Goal: Transaction & Acquisition: Book appointment/travel/reservation

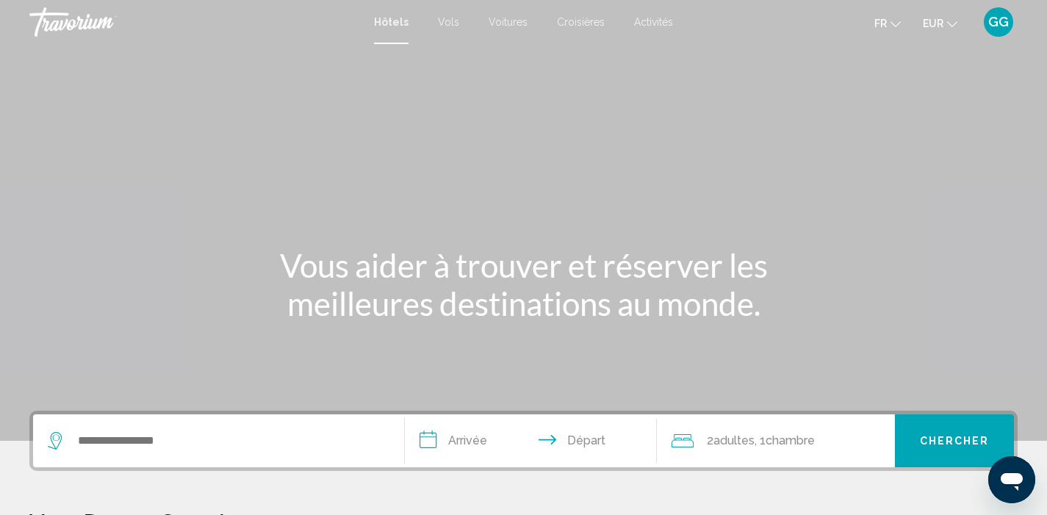
click at [725, 440] on span "Adultes" at bounding box center [734, 441] width 41 height 14
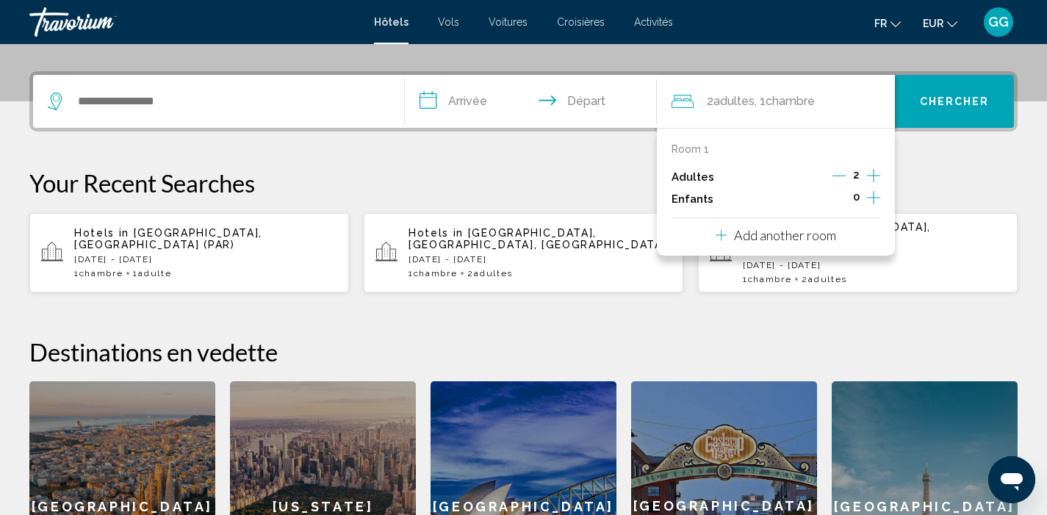
scroll to position [363, 0]
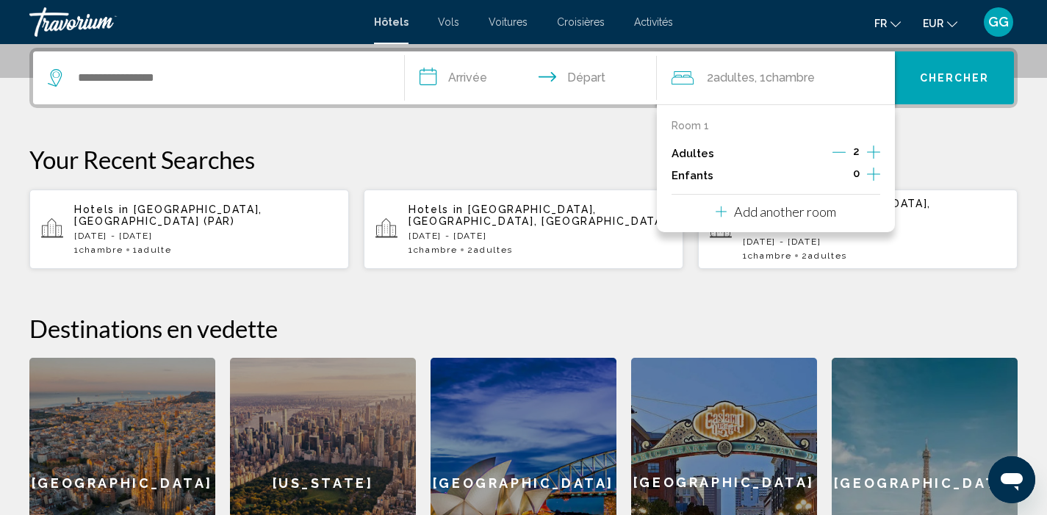
click at [837, 151] on icon "Decrement adults" at bounding box center [839, 152] width 13 height 13
click at [280, 148] on p "Your Recent Searches" at bounding box center [523, 159] width 989 height 29
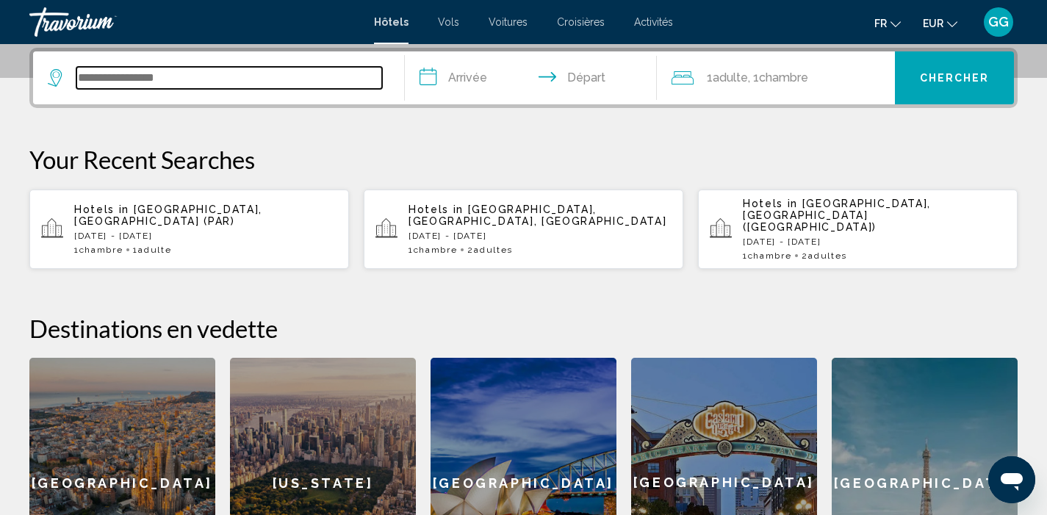
click at [218, 87] on input "Search widget" at bounding box center [229, 78] width 306 height 22
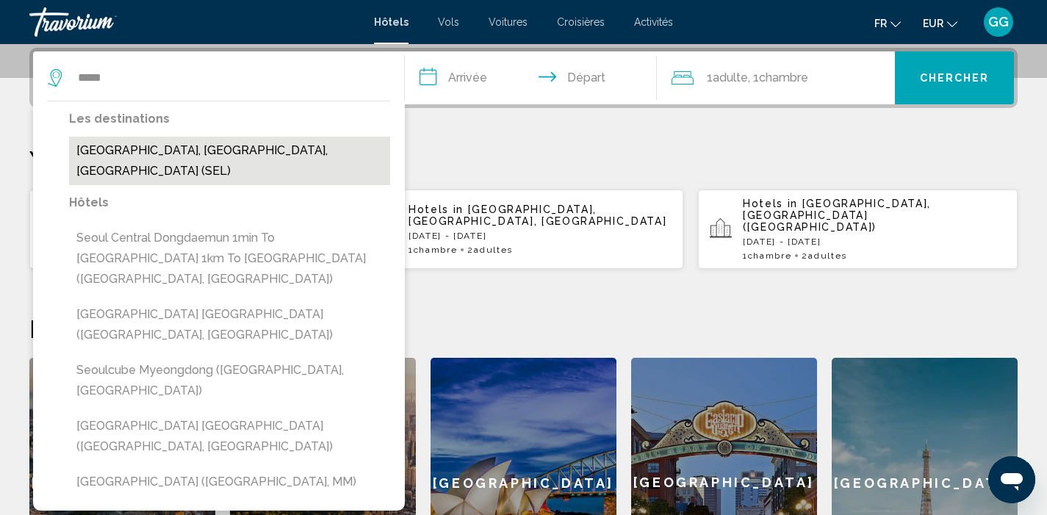
click at [168, 143] on button "Seoul, Korea, South (SEL)" at bounding box center [229, 161] width 321 height 49
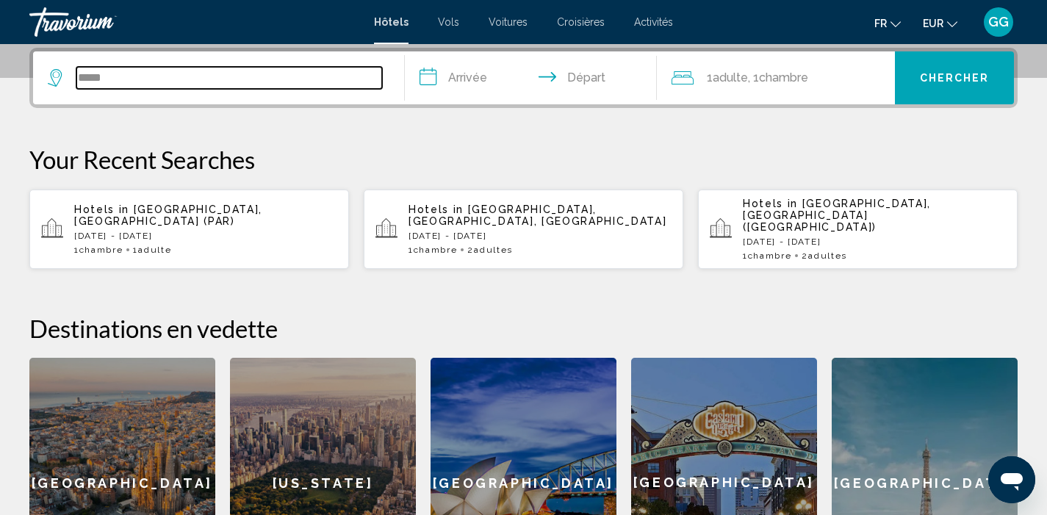
type input "**********"
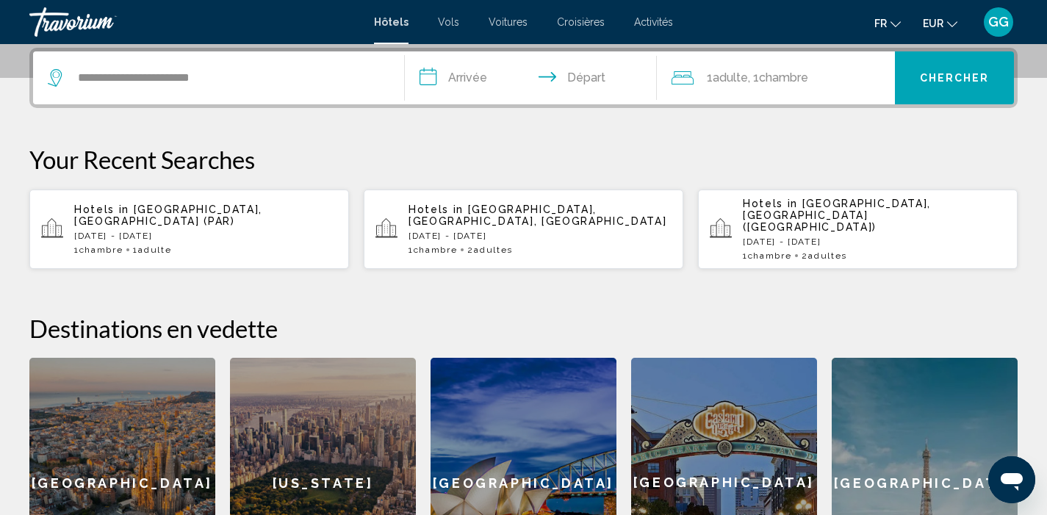
click at [477, 83] on input "**********" at bounding box center [534, 79] width 259 height 57
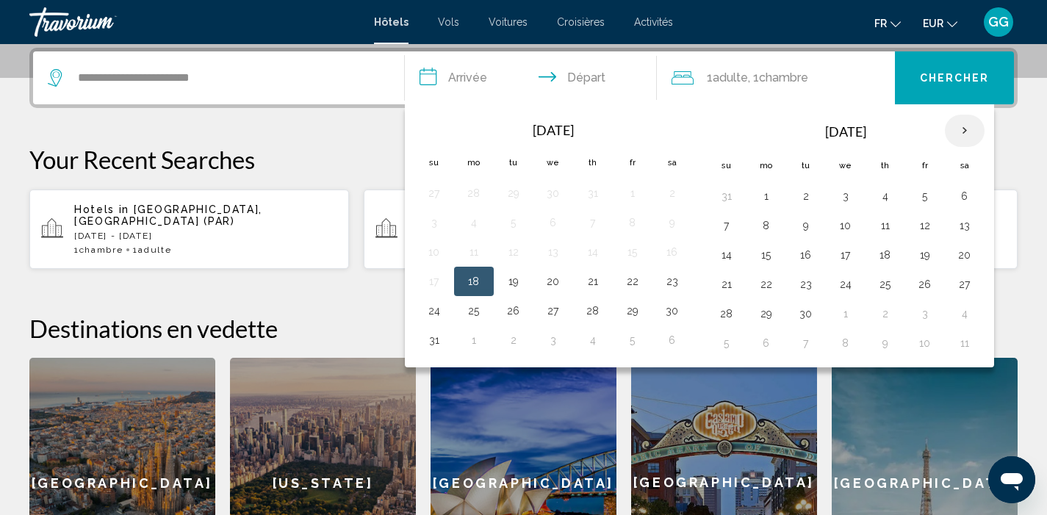
click at [963, 125] on th "Next month" at bounding box center [965, 131] width 40 height 32
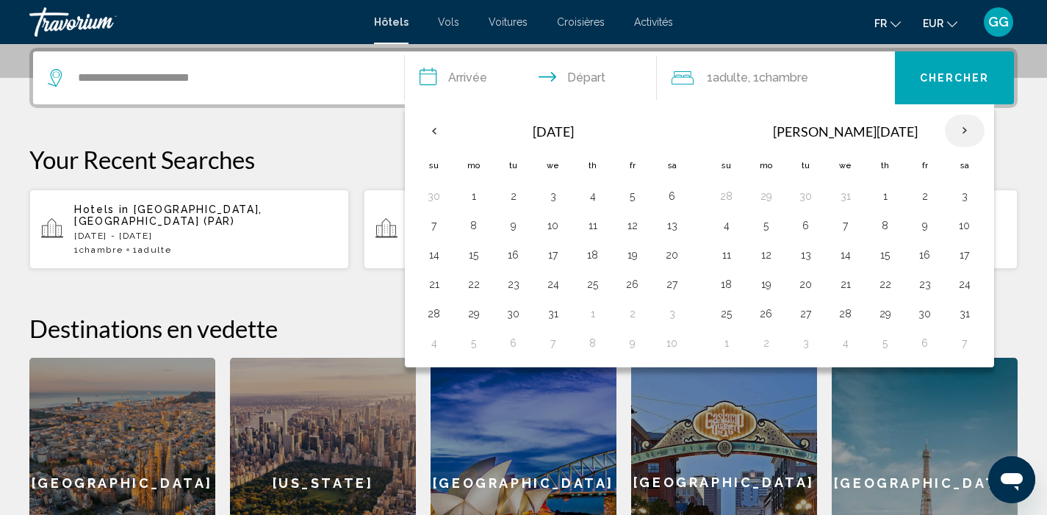
click at [963, 125] on th "Next month" at bounding box center [965, 131] width 40 height 32
click at [731, 221] on button "3" at bounding box center [727, 225] width 24 height 21
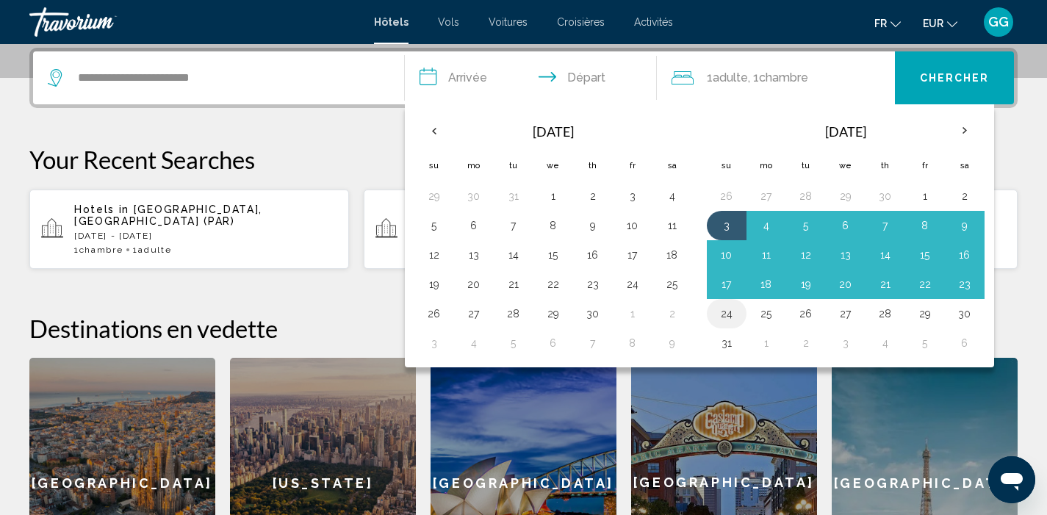
click at [733, 304] on button "24" at bounding box center [727, 314] width 24 height 21
type input "**********"
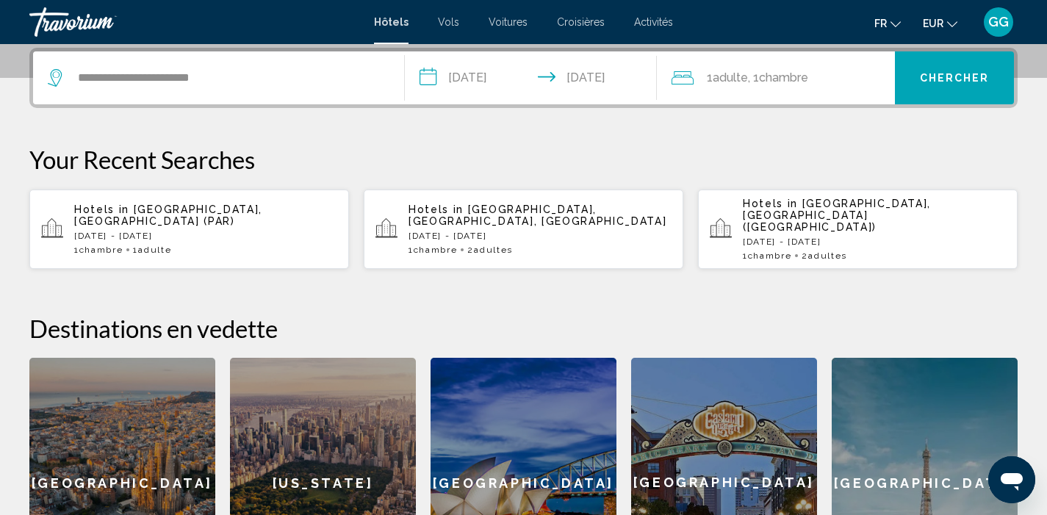
click at [939, 85] on button "Chercher" at bounding box center [954, 77] width 119 height 53
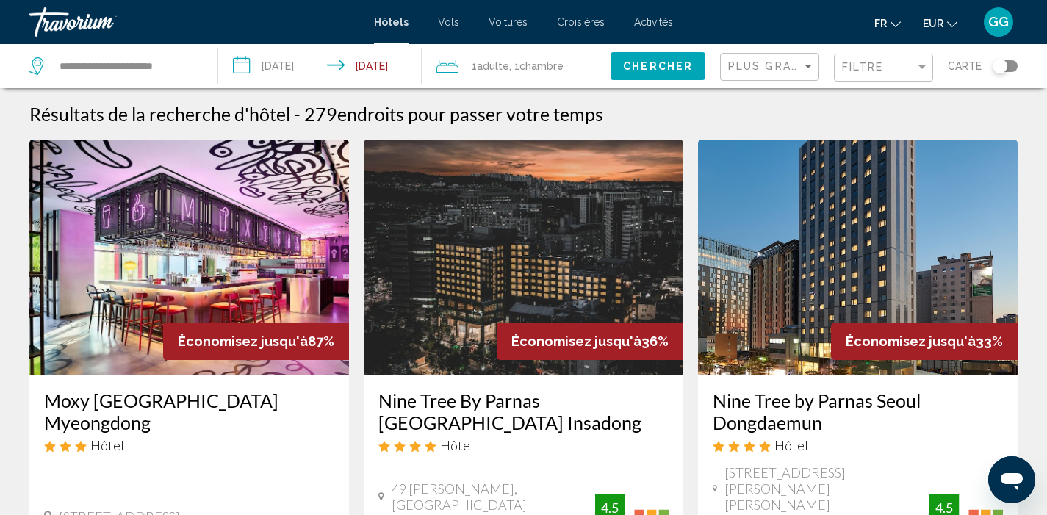
click at [803, 59] on div "Plus grandes économies" at bounding box center [771, 67] width 87 height 27
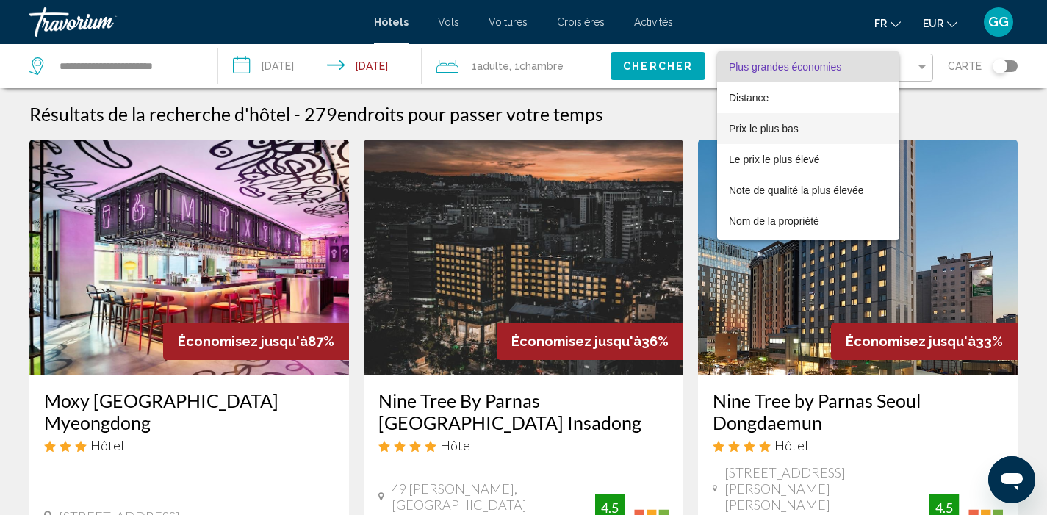
click at [817, 128] on span "Prix le plus bas" at bounding box center [808, 128] width 159 height 31
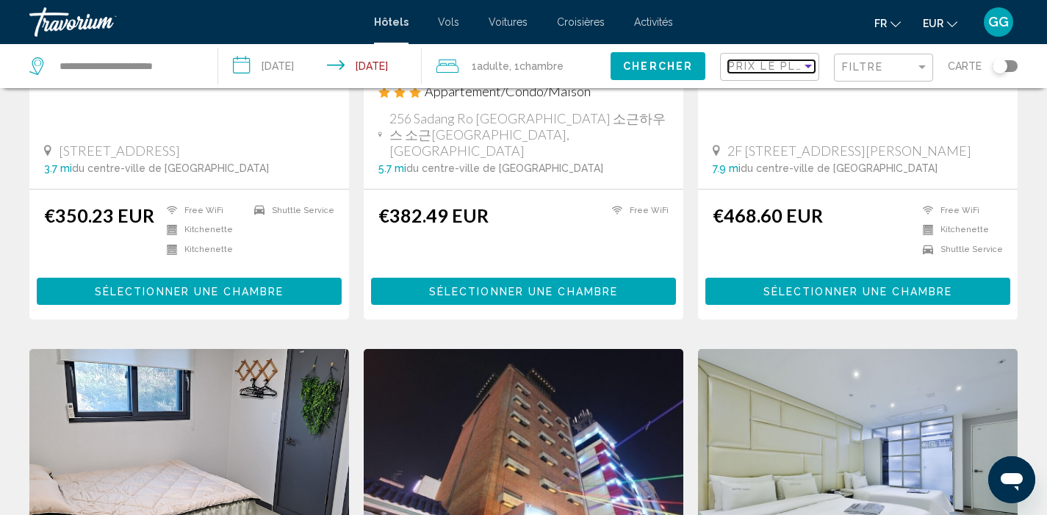
scroll to position [351, 0]
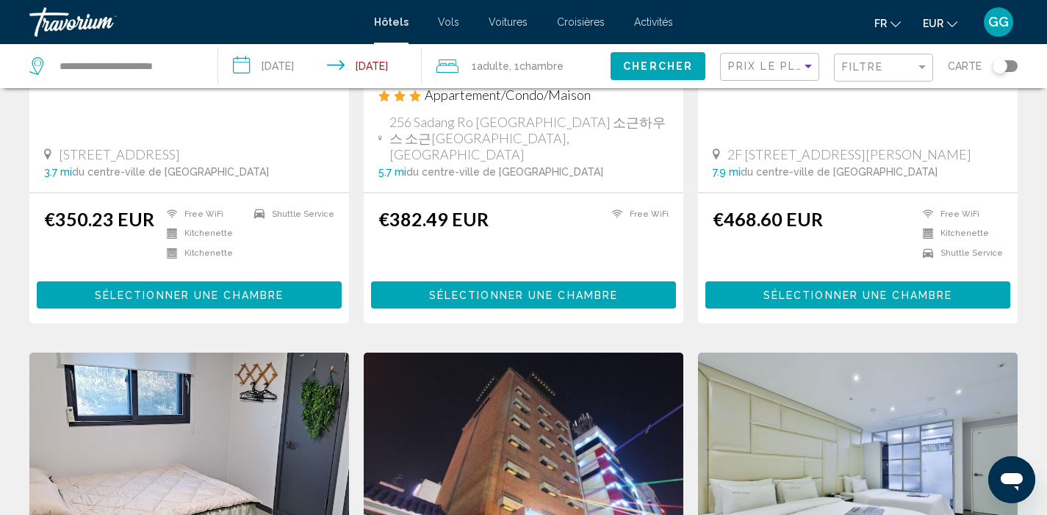
click at [764, 290] on span "Sélectionner une chambre" at bounding box center [858, 296] width 189 height 12
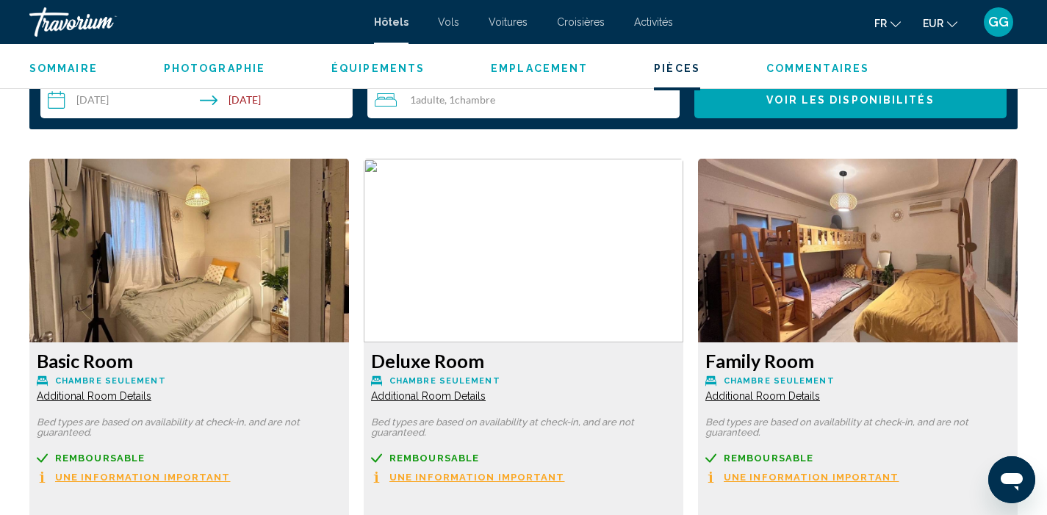
scroll to position [1921, 0]
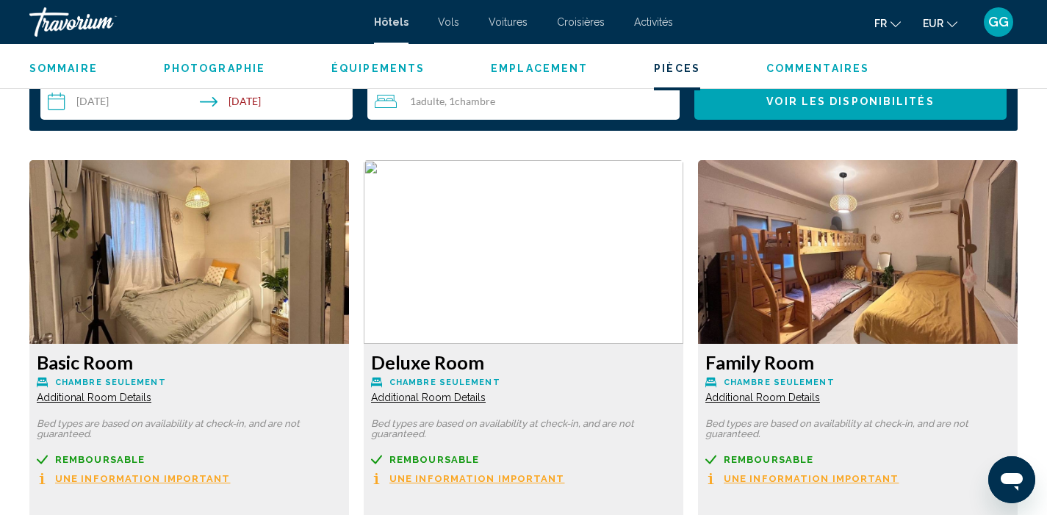
click at [151, 399] on span "Additional Room Details" at bounding box center [94, 398] width 115 height 12
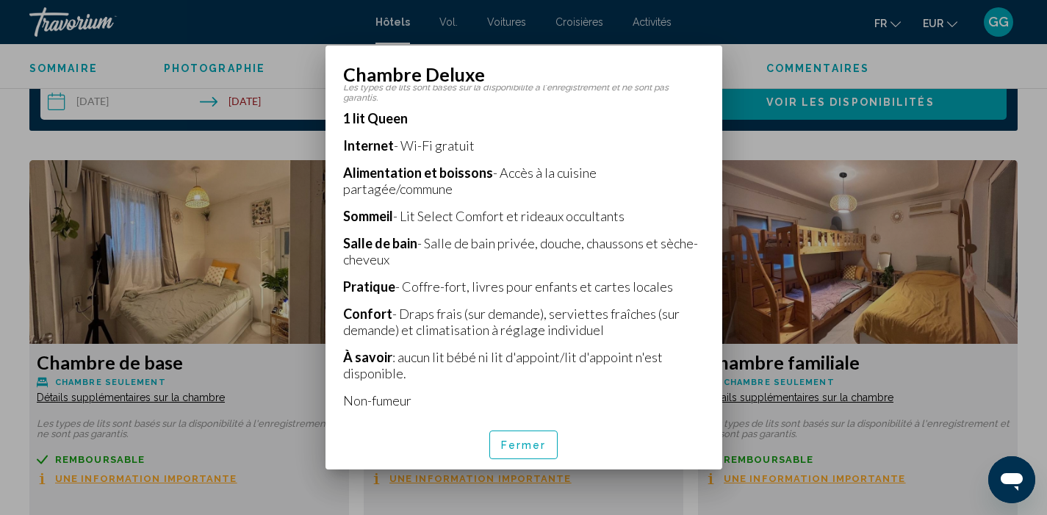
scroll to position [280, 0]
click at [534, 451] on font "Fermer" at bounding box center [524, 446] width 46 height 12
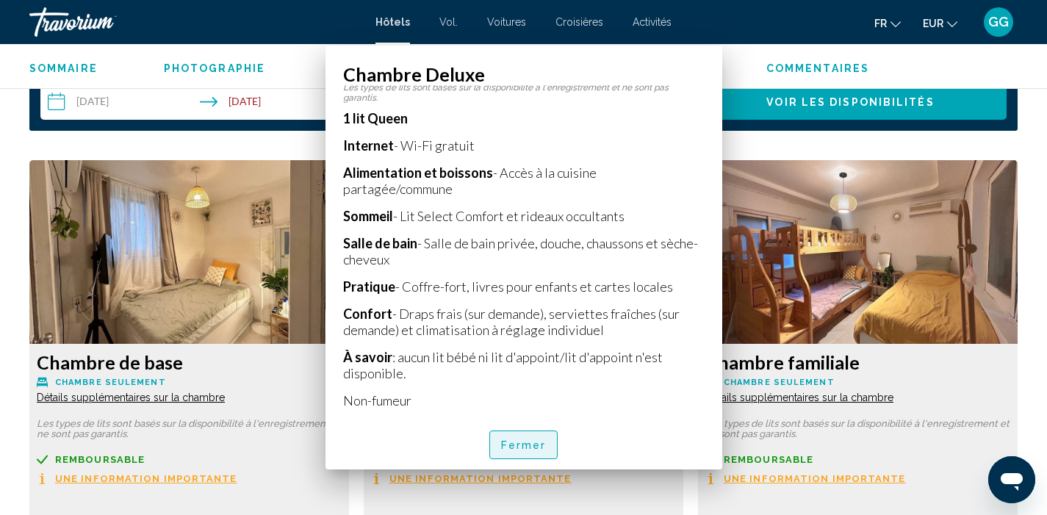
scroll to position [1921, 0]
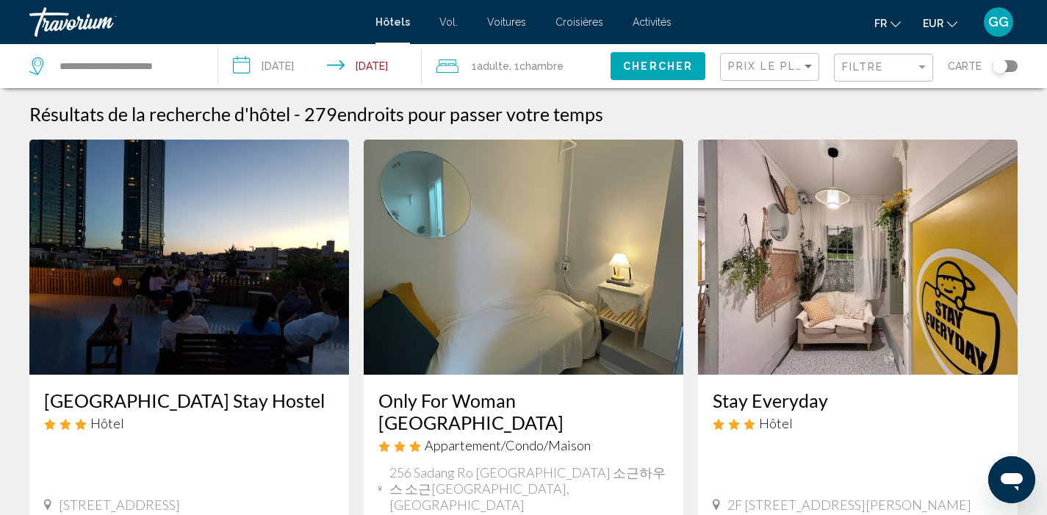
click at [220, 265] on img "Contenu principal" at bounding box center [189, 257] width 320 height 235
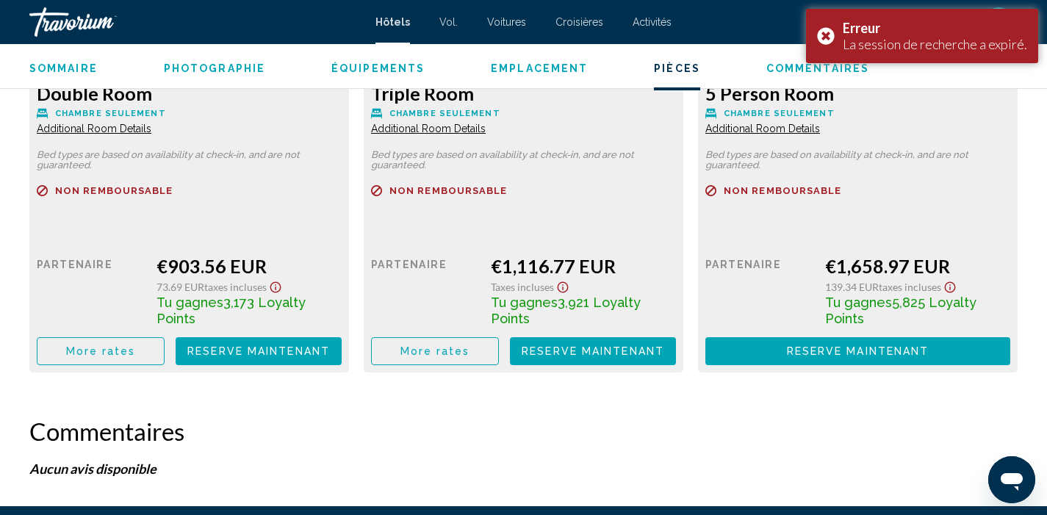
scroll to position [2696, 0]
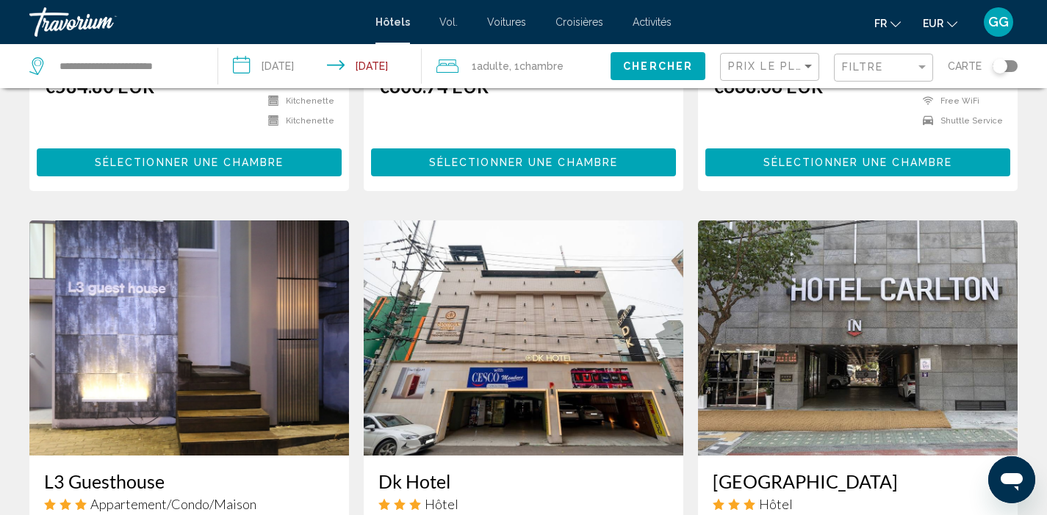
scroll to position [969, 0]
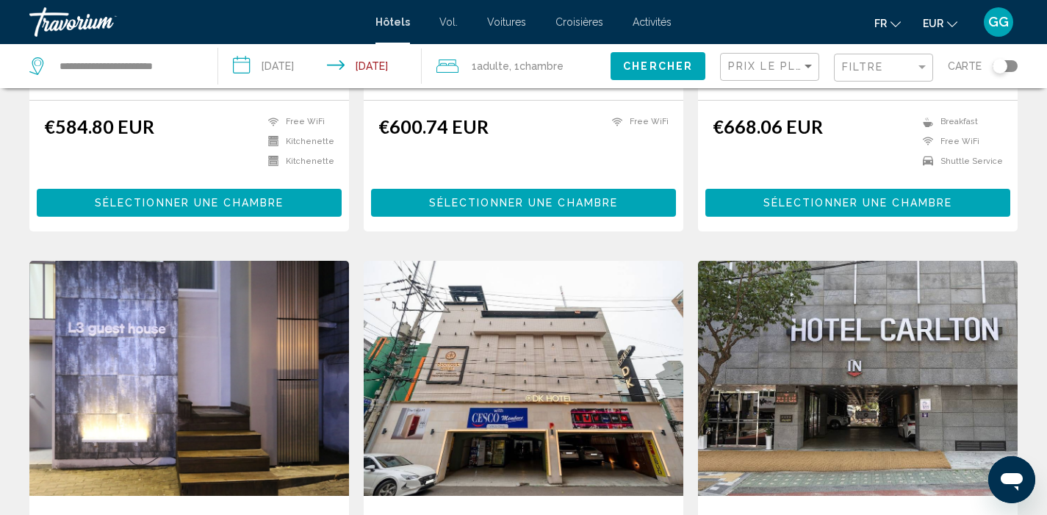
click at [788, 383] on img "Contenu principal" at bounding box center [858, 378] width 320 height 235
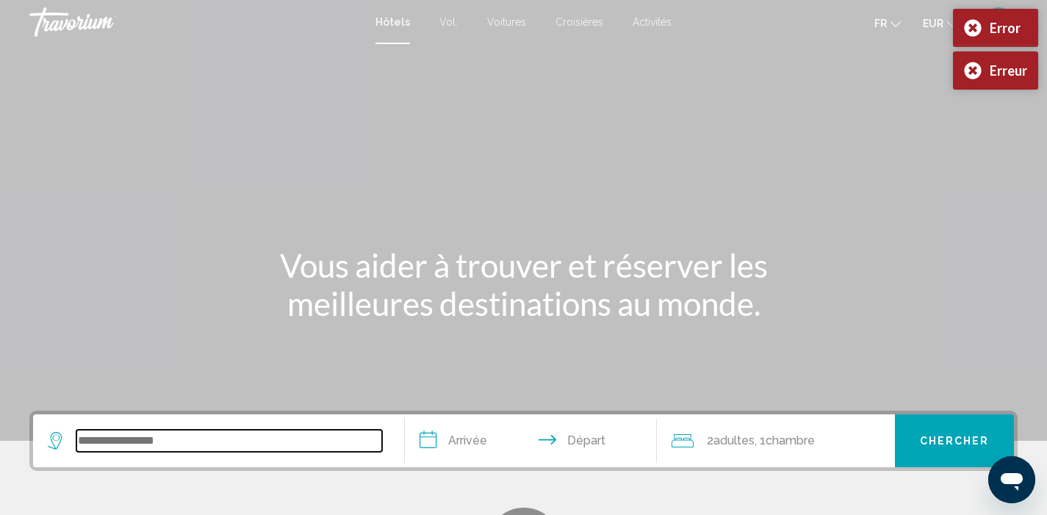
click at [209, 438] on input "Search widget" at bounding box center [229, 441] width 306 height 22
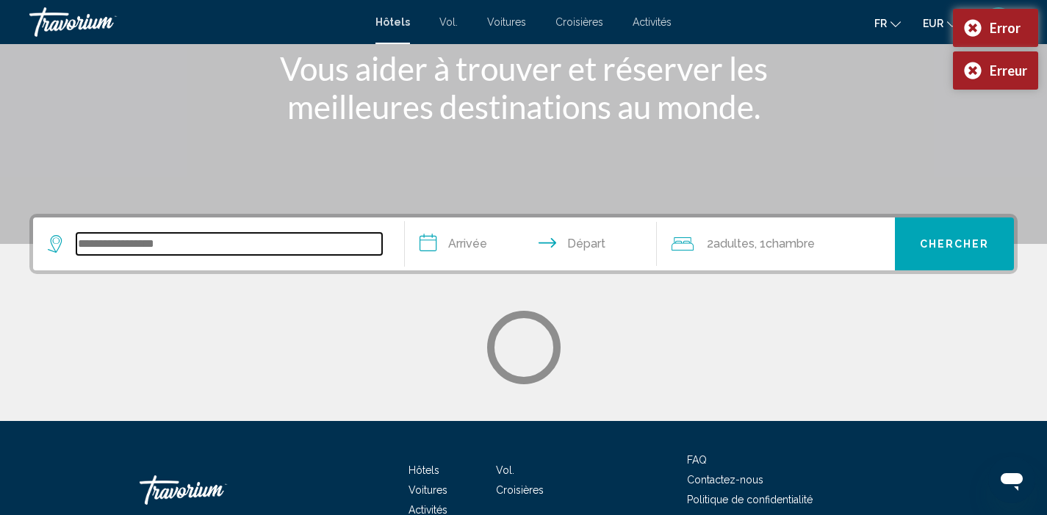
scroll to position [283, 0]
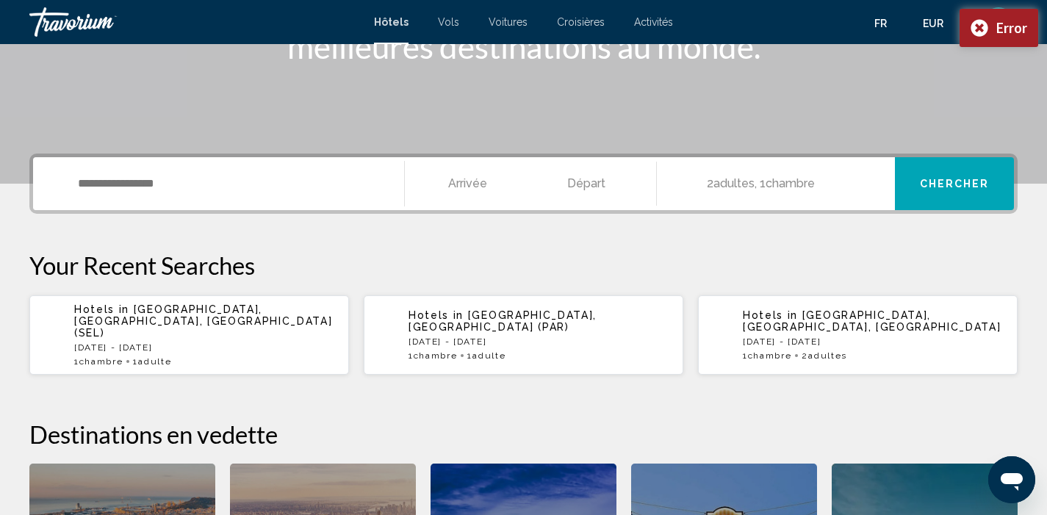
scroll to position [258, 0]
click at [203, 342] on p "Sun, 03 May - Sun, 24 May" at bounding box center [205, 347] width 263 height 10
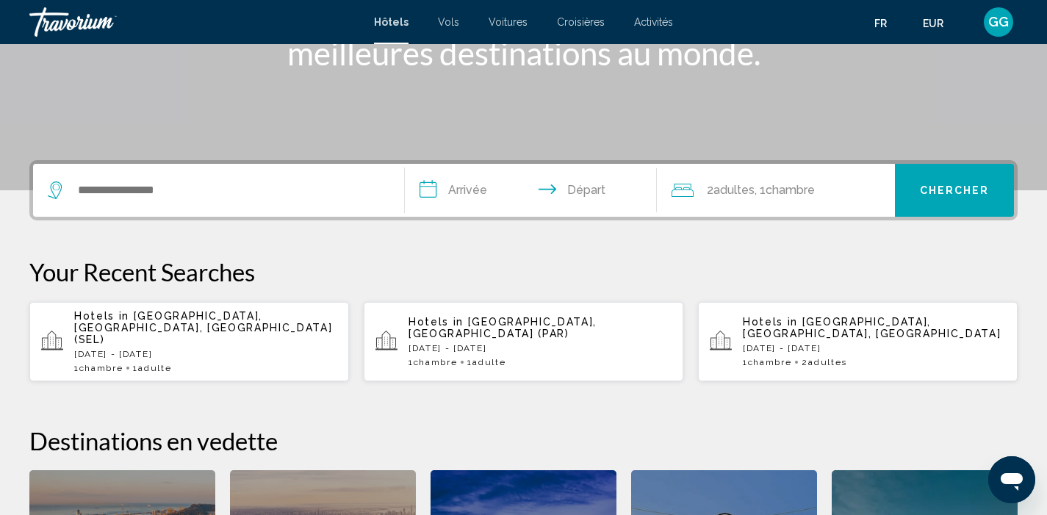
scroll to position [185, 0]
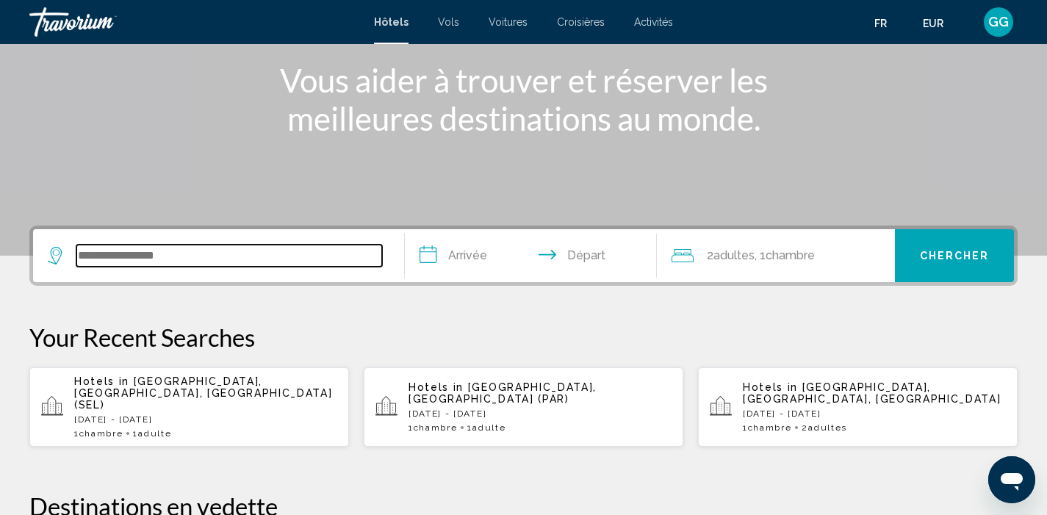
click at [241, 252] on input "Search widget" at bounding box center [229, 256] width 306 height 22
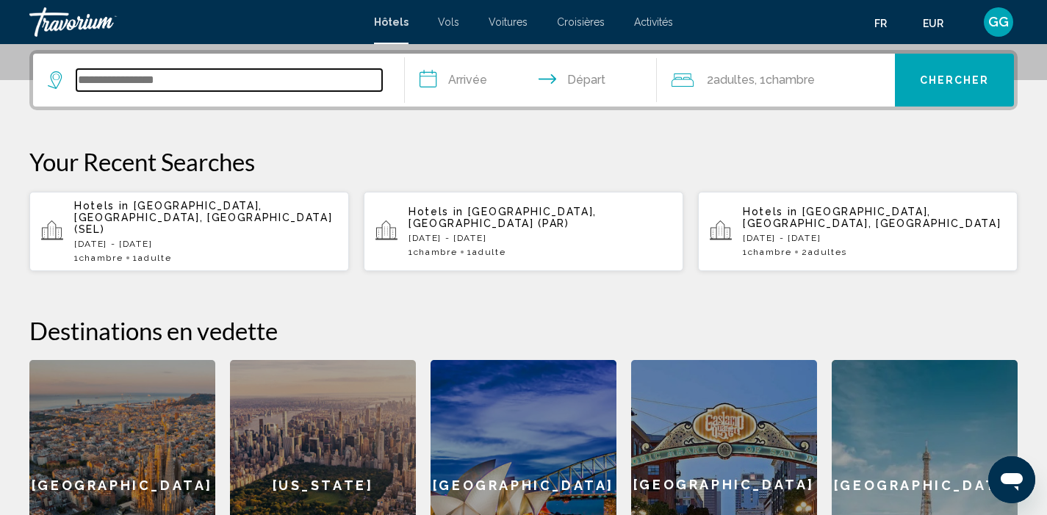
scroll to position [363, 0]
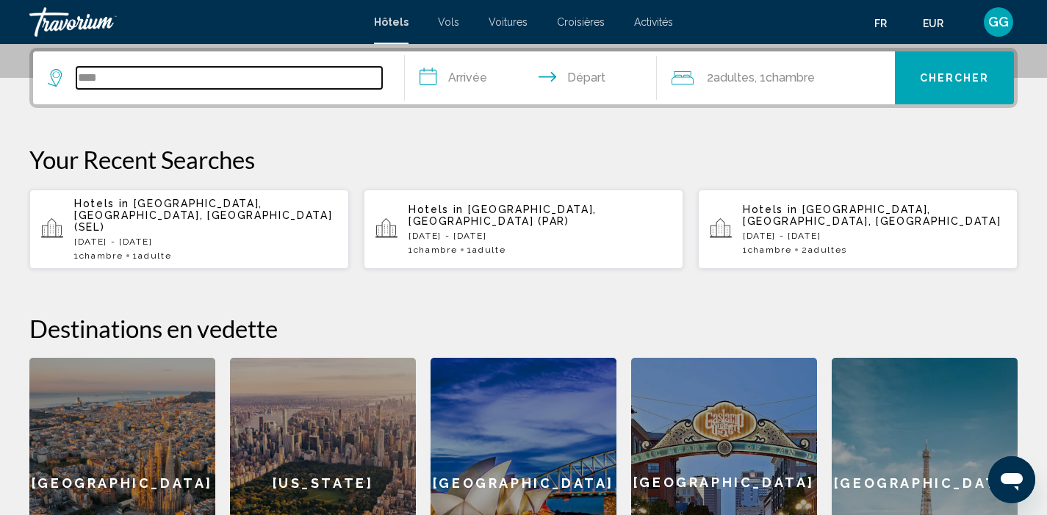
type input "*****"
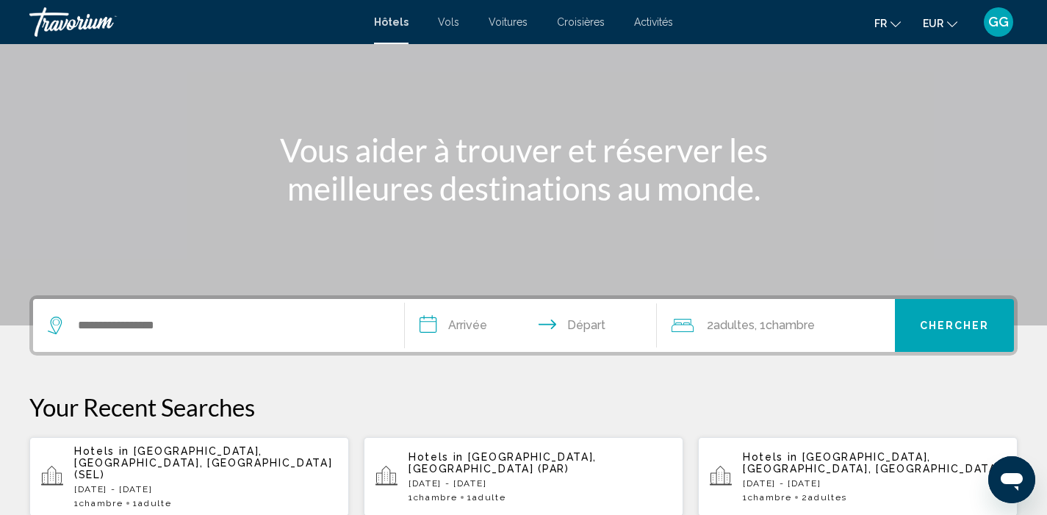
scroll to position [116, 0]
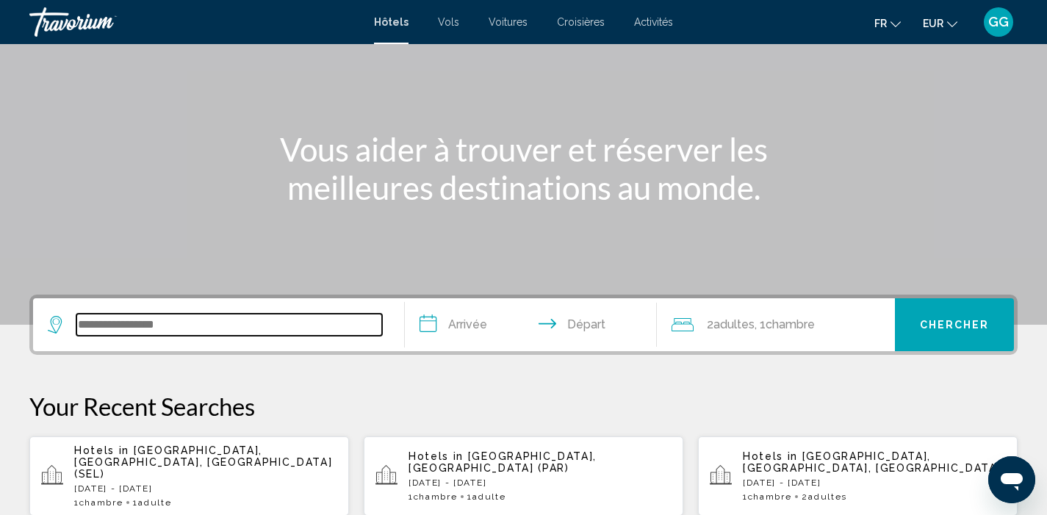
click at [181, 322] on input "Search widget" at bounding box center [229, 325] width 306 height 22
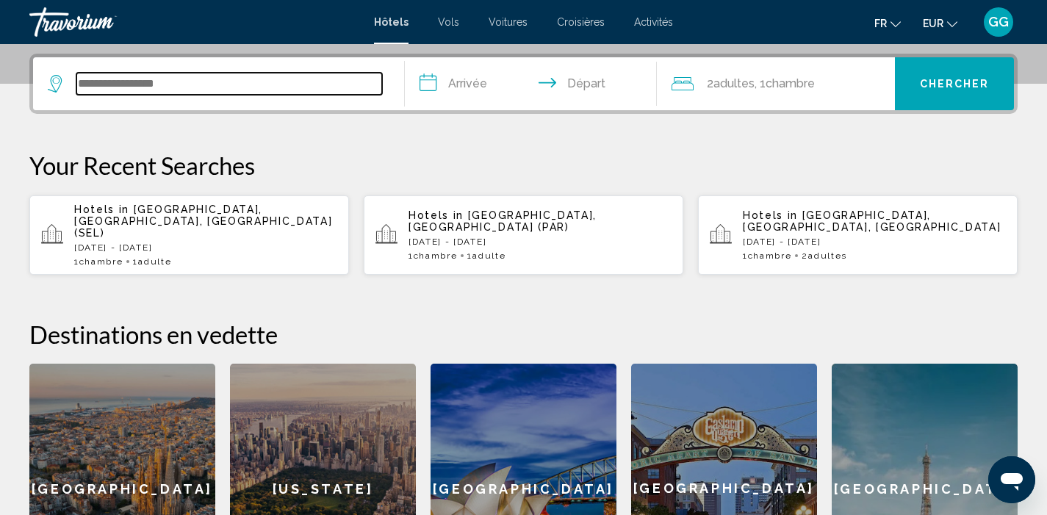
scroll to position [363, 0]
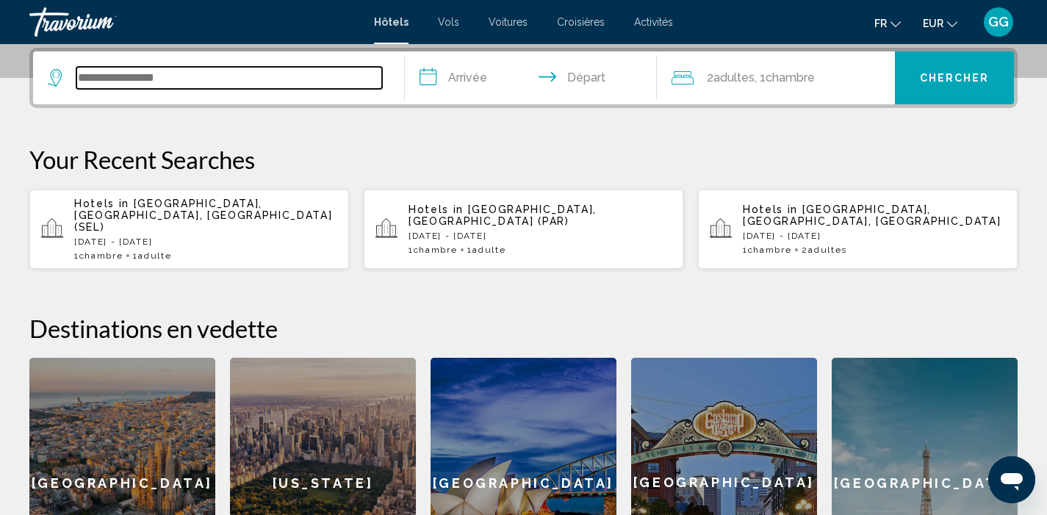
click at [179, 85] on input "Search widget" at bounding box center [229, 78] width 306 height 22
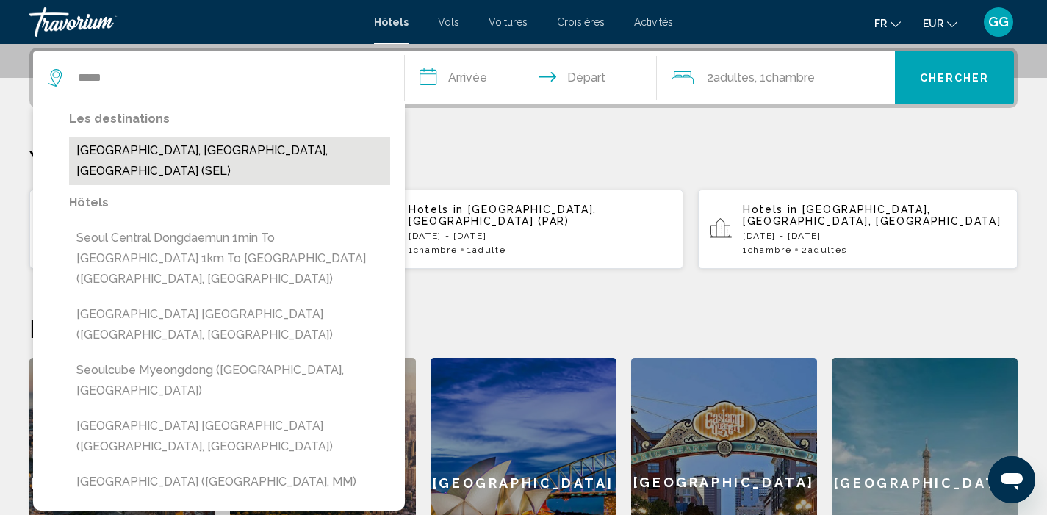
click at [134, 140] on button "Seoul, Korea, South (SEL)" at bounding box center [229, 161] width 321 height 49
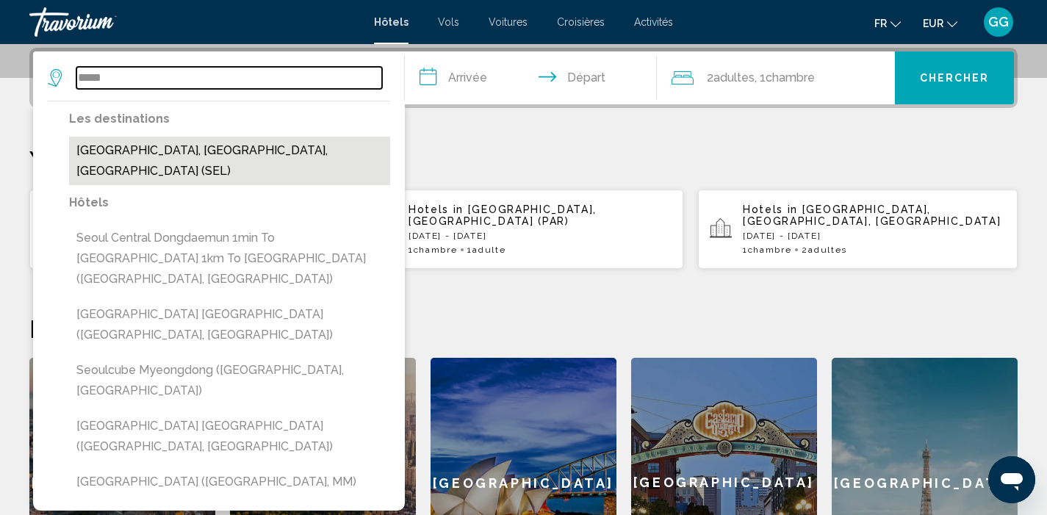
type input "**********"
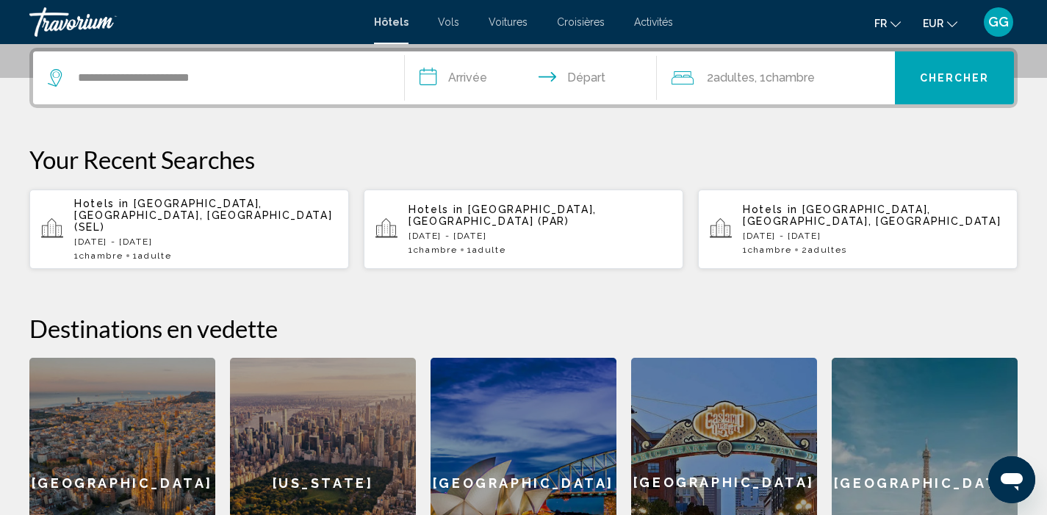
click at [469, 75] on input "**********" at bounding box center [534, 79] width 259 height 57
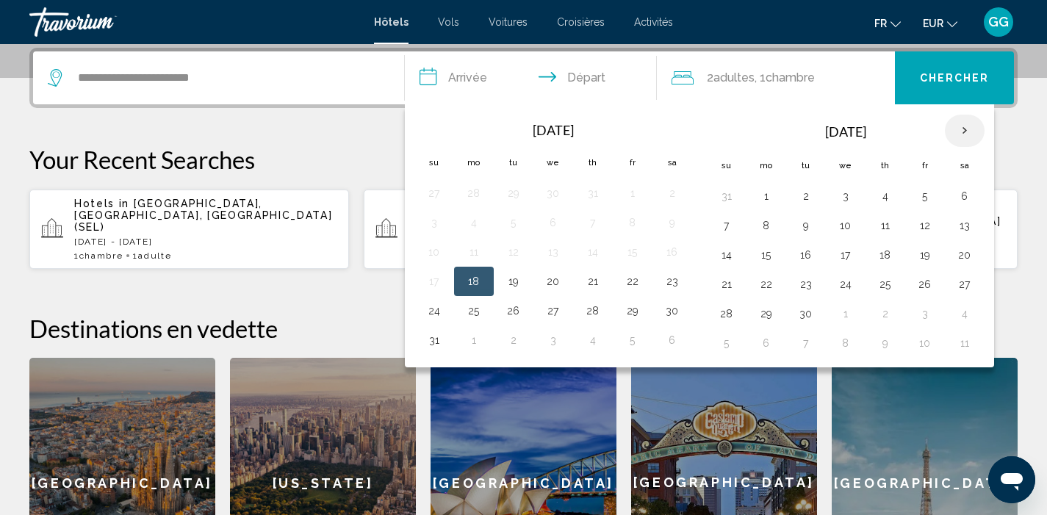
click at [964, 124] on th "Next month" at bounding box center [965, 131] width 40 height 32
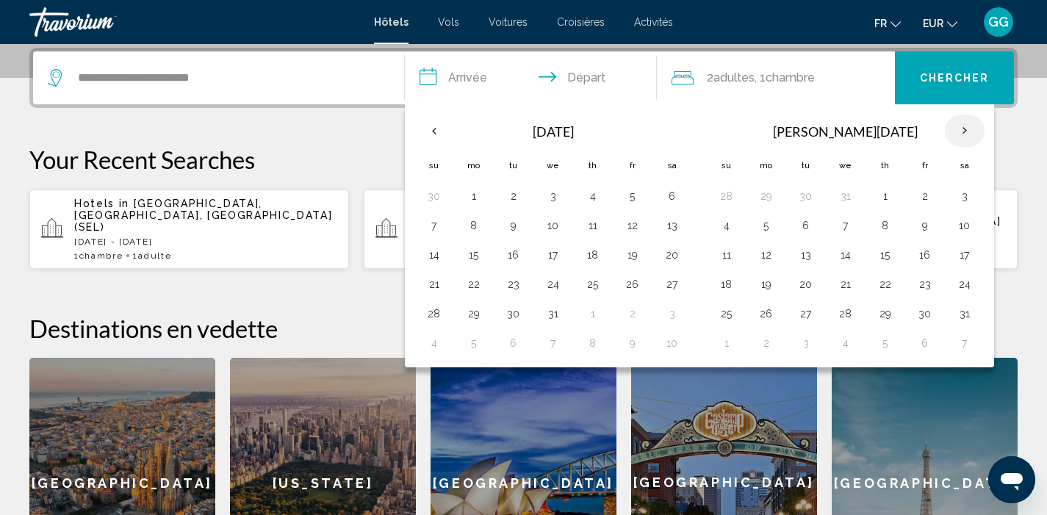
click at [964, 124] on th "Next month" at bounding box center [965, 131] width 40 height 32
click at [434, 226] on button "1" at bounding box center [435, 225] width 24 height 21
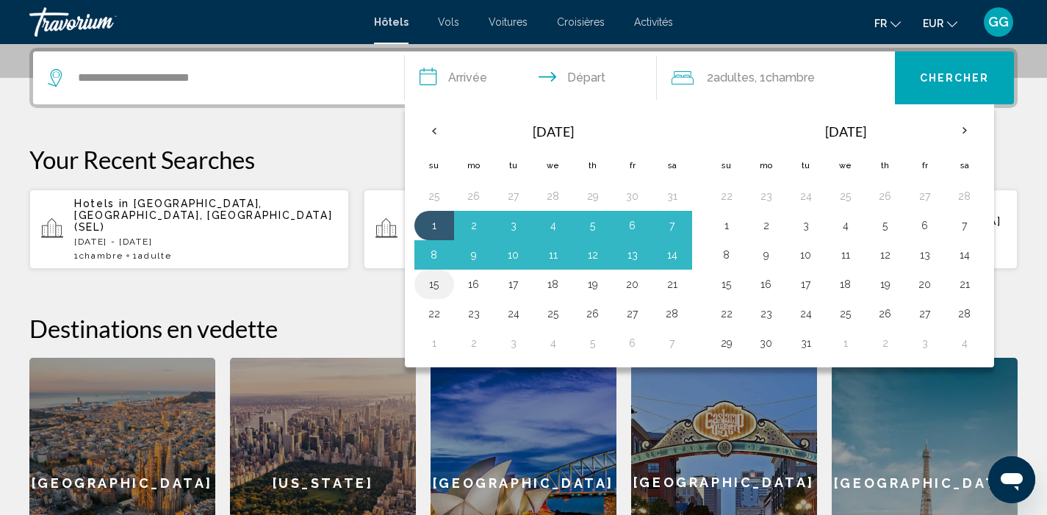
click at [435, 277] on button "15" at bounding box center [435, 284] width 24 height 21
type input "**********"
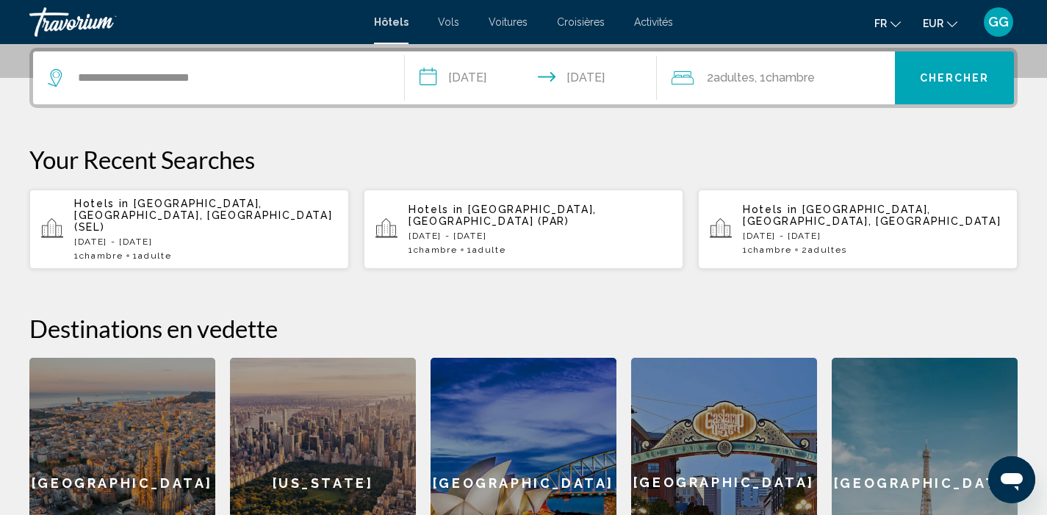
click at [957, 90] on button "Chercher" at bounding box center [954, 77] width 119 height 53
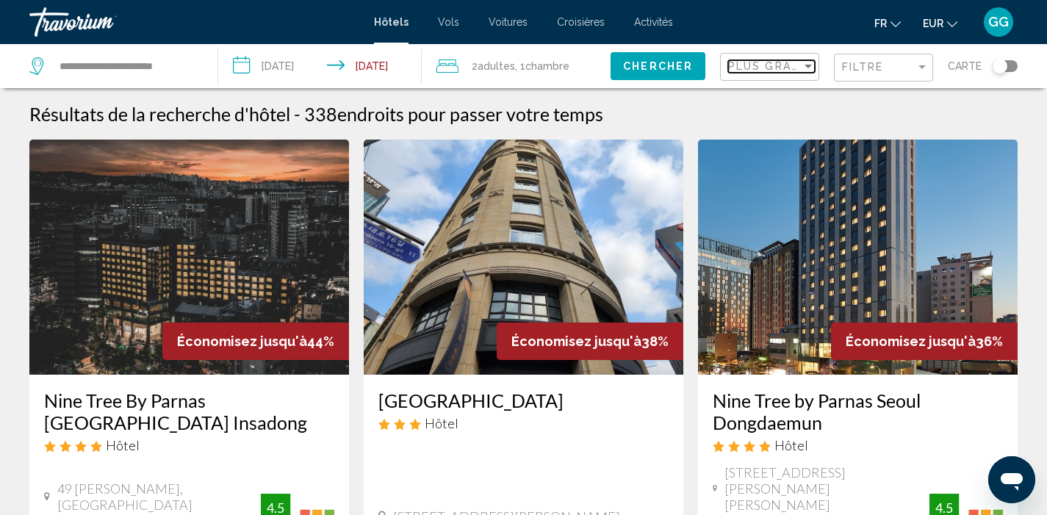
click at [787, 72] on span "Plus grandes économies" at bounding box center [815, 66] width 175 height 12
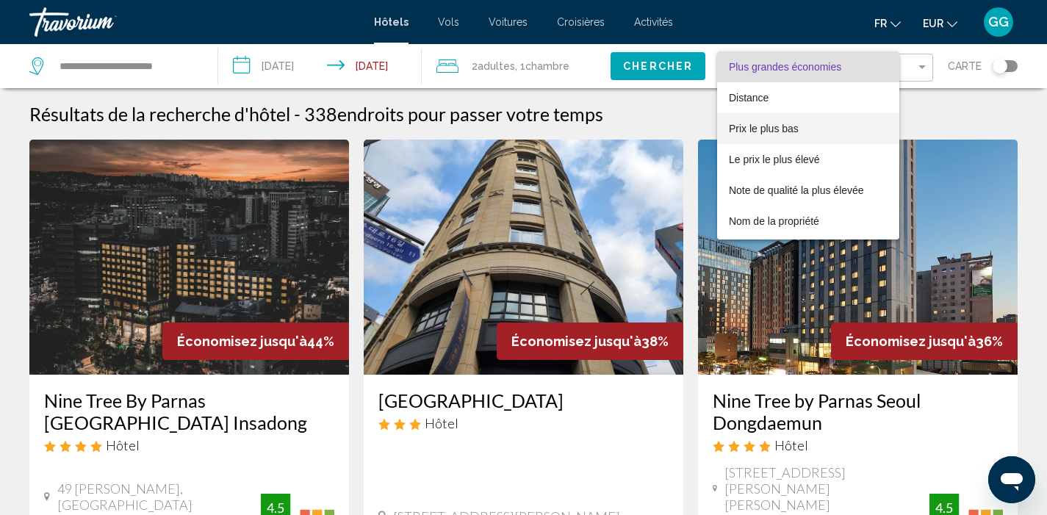
click at [804, 122] on span "Prix le plus bas" at bounding box center [808, 128] width 159 height 31
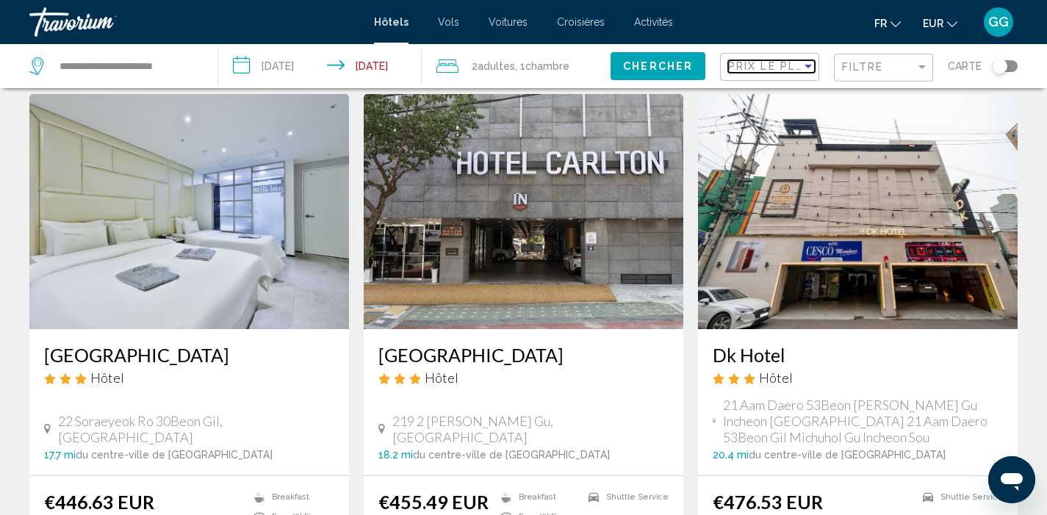
scroll to position [569, 0]
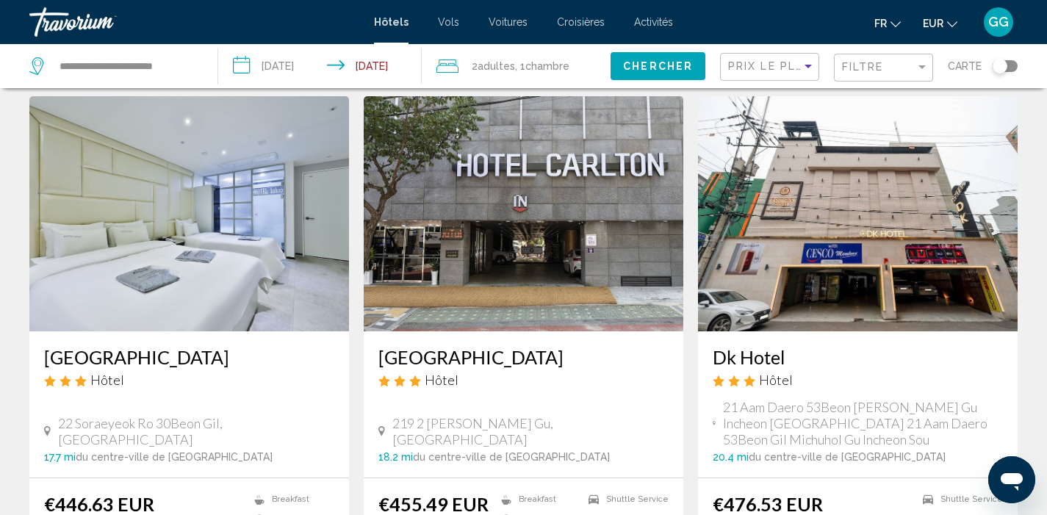
click at [502, 238] on img "Main content" at bounding box center [524, 213] width 320 height 235
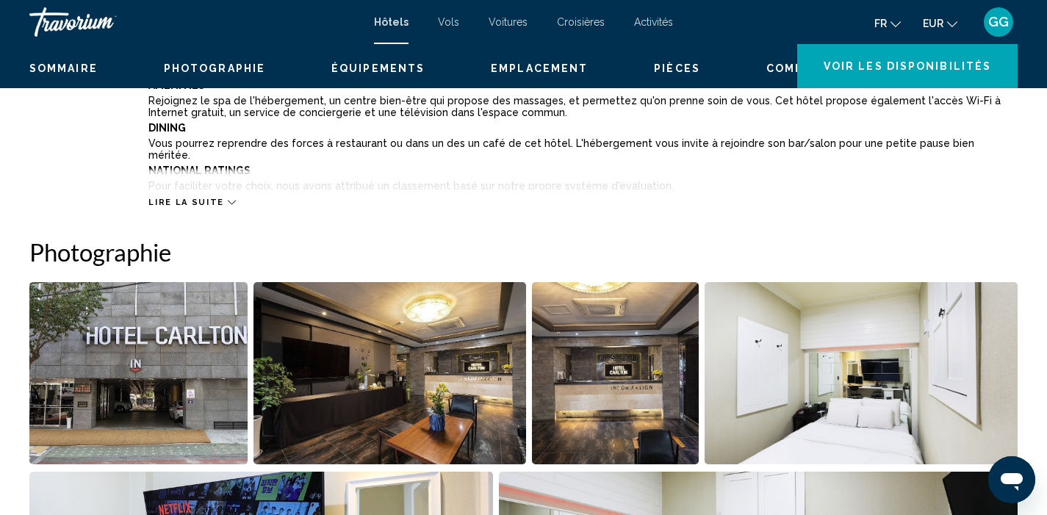
scroll to position [7, 0]
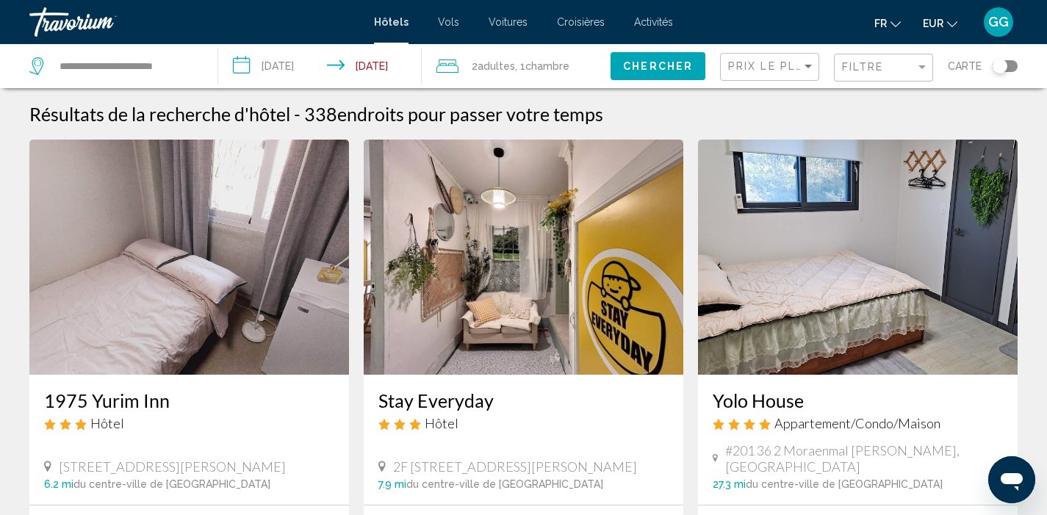
click at [491, 68] on span "Adultes" at bounding box center [496, 66] width 37 height 12
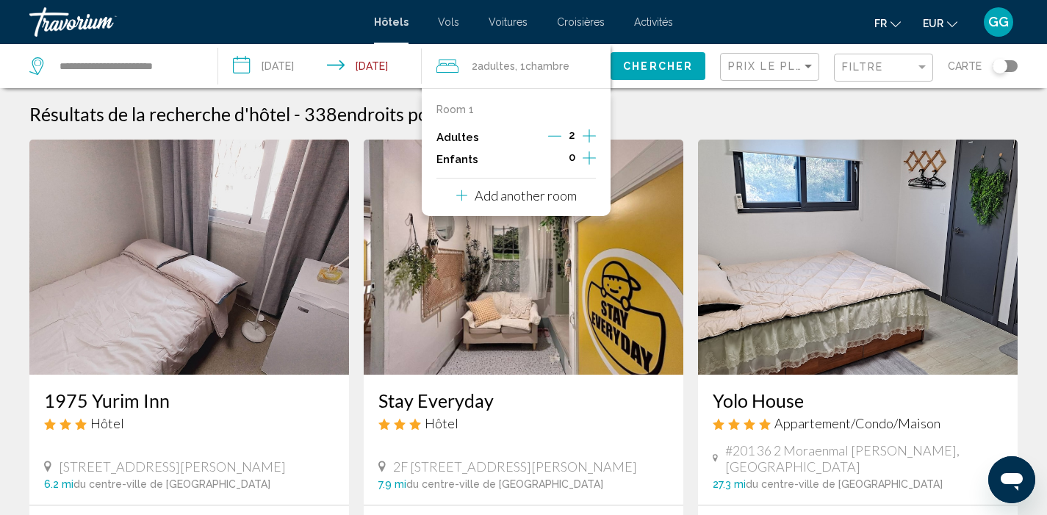
click at [560, 135] on icon "Decrement adults" at bounding box center [554, 135] width 13 height 13
click at [643, 66] on span "Chercher" at bounding box center [658, 67] width 70 height 12
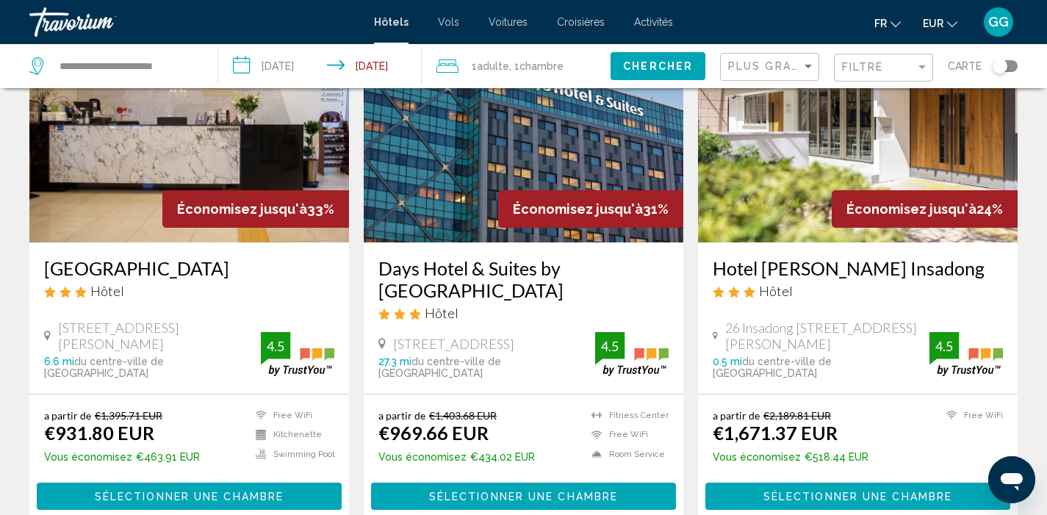
scroll to position [641, 0]
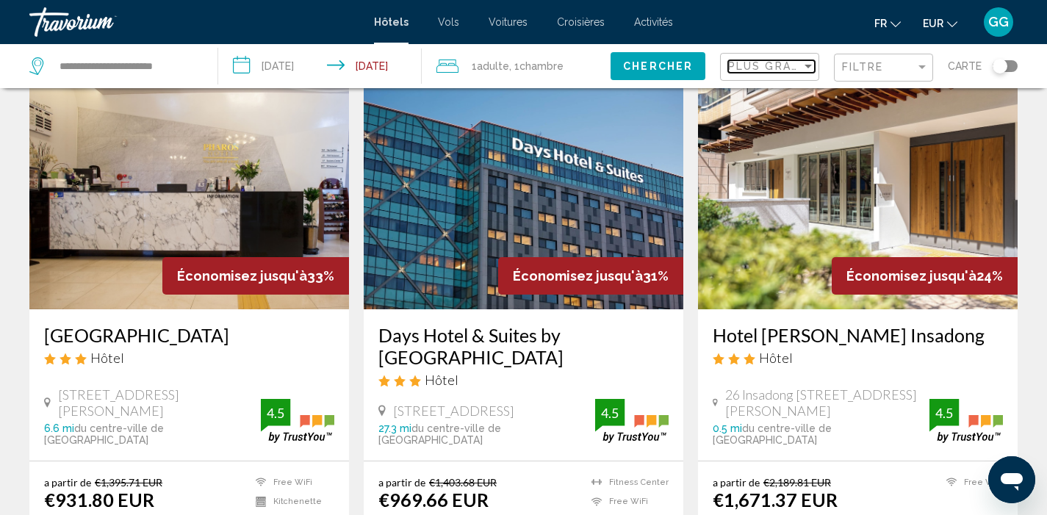
click at [796, 68] on span "Plus grandes économies" at bounding box center [815, 66] width 175 height 12
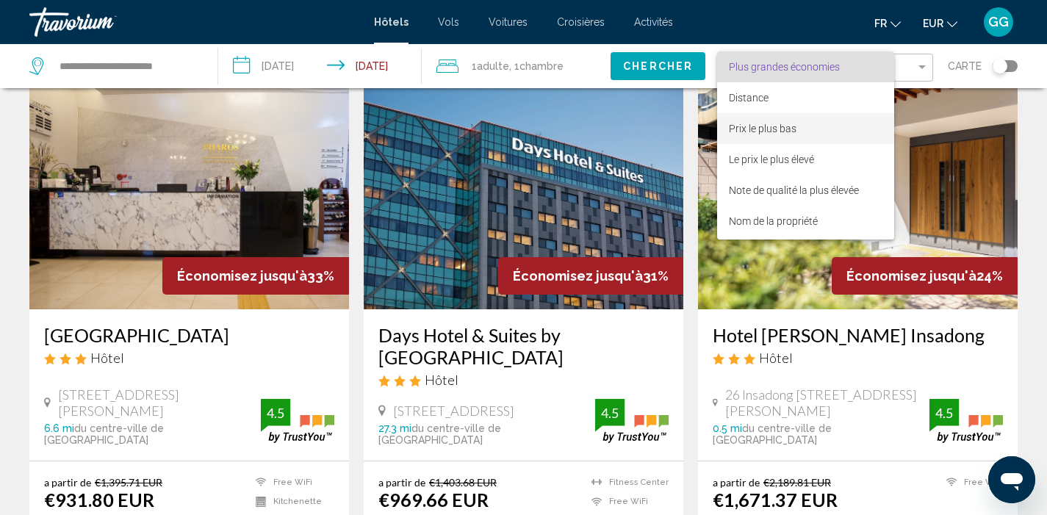
click at [808, 126] on span "Prix le plus bas" at bounding box center [806, 128] width 154 height 31
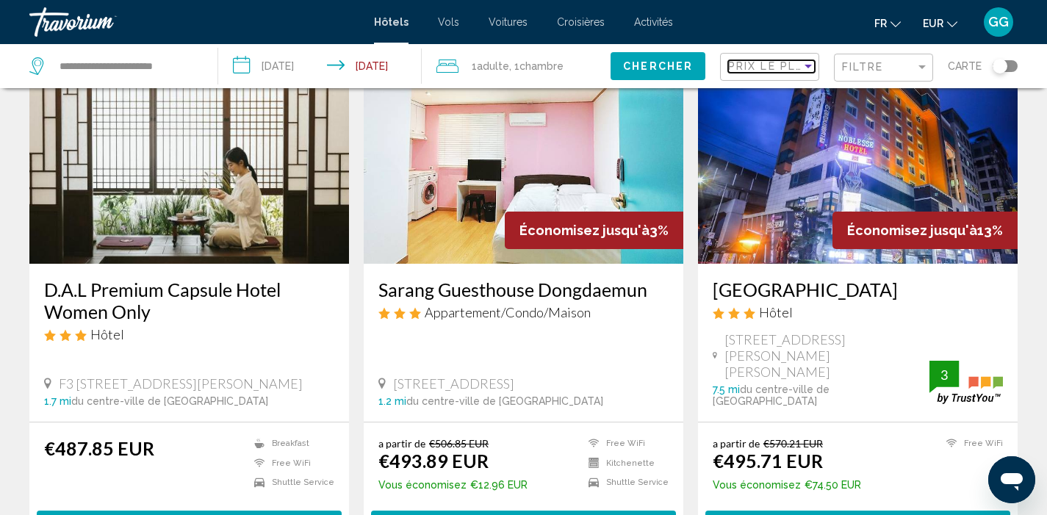
scroll to position [1744, 0]
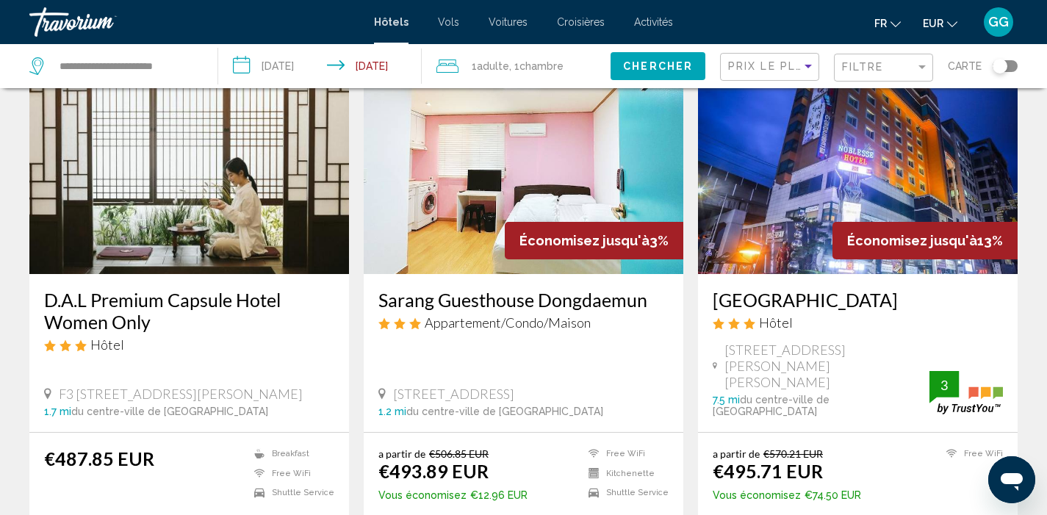
click at [472, 194] on img "Main content" at bounding box center [524, 156] width 320 height 235
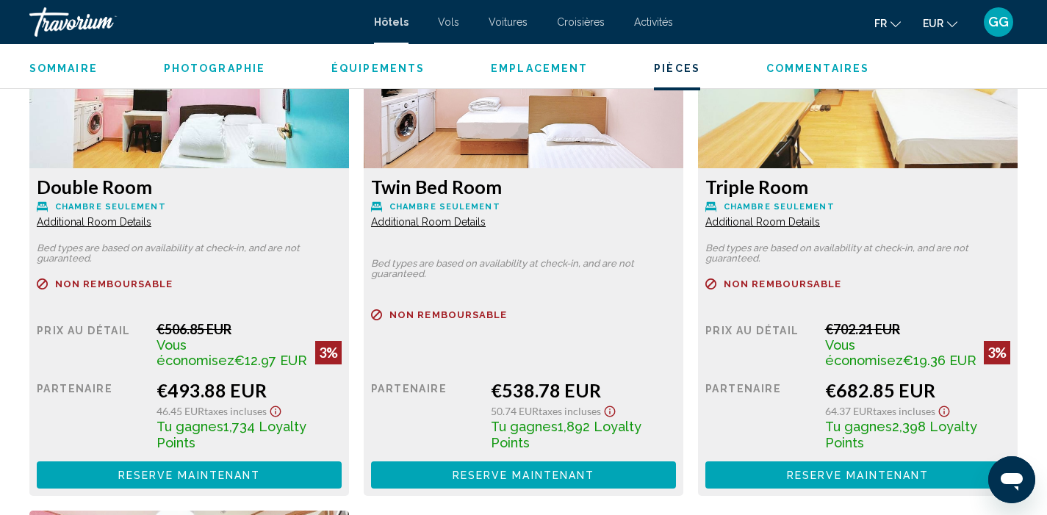
scroll to position [2099, 0]
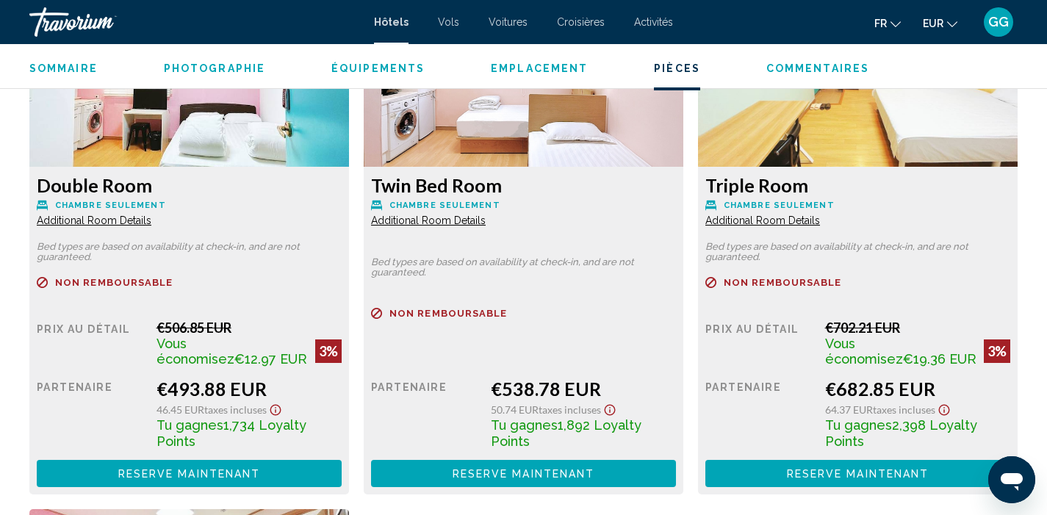
click at [129, 223] on span "Additional Room Details" at bounding box center [94, 221] width 115 height 12
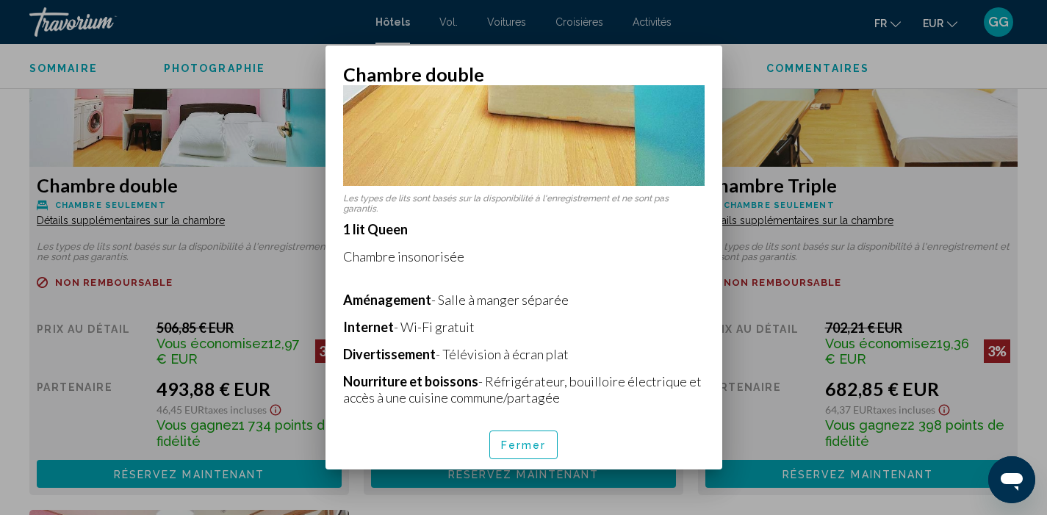
scroll to position [388, 0]
click at [531, 441] on font "Fermer" at bounding box center [524, 446] width 46 height 12
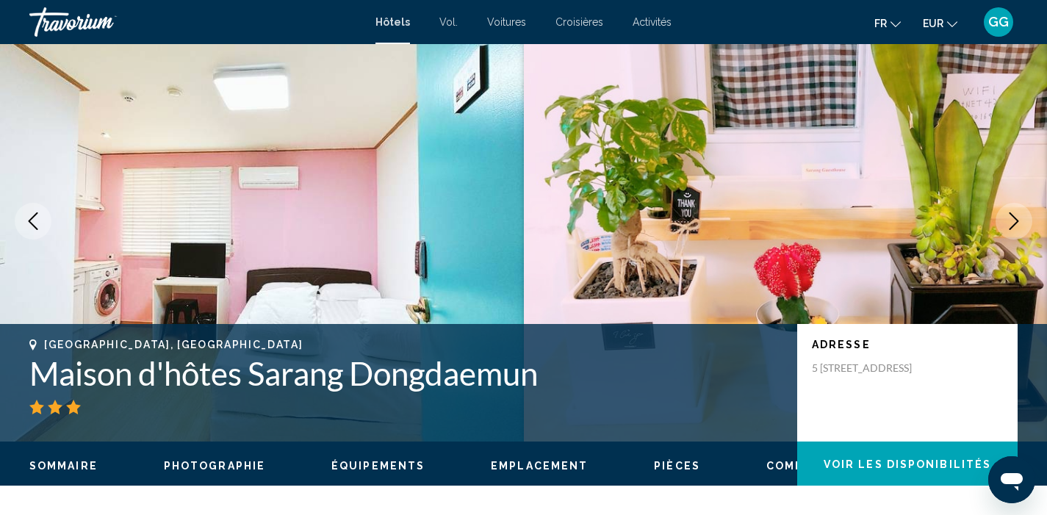
scroll to position [48, 0]
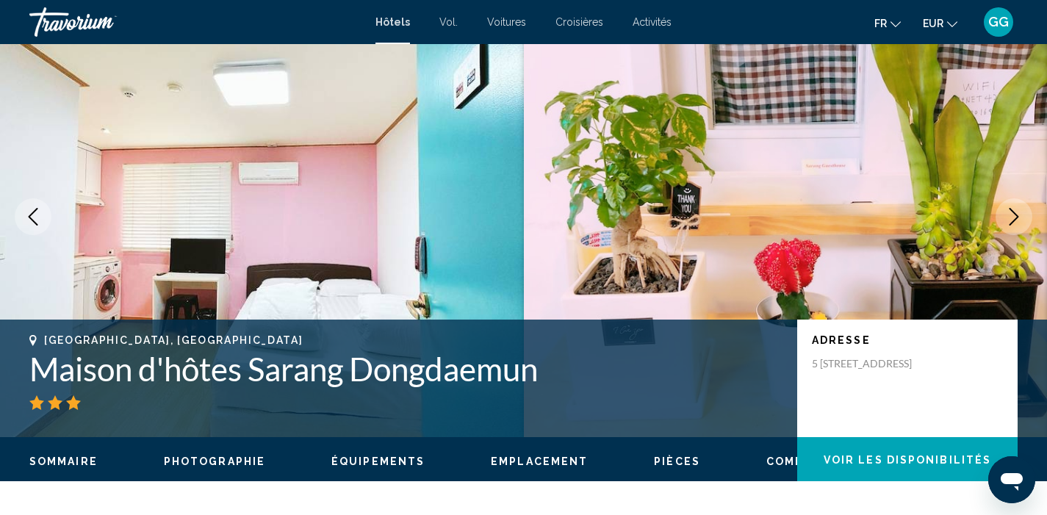
drag, startPoint x: 35, startPoint y: 365, endPoint x: 545, endPoint y: 390, distance: 511.5
click at [545, 390] on div "Séoul, Corée du Sud Maison d'hôtes Sarang Dongdaemun" at bounding box center [405, 372] width 753 height 76
copy div "Maison d'hôtes Sarang Dongdaemun"
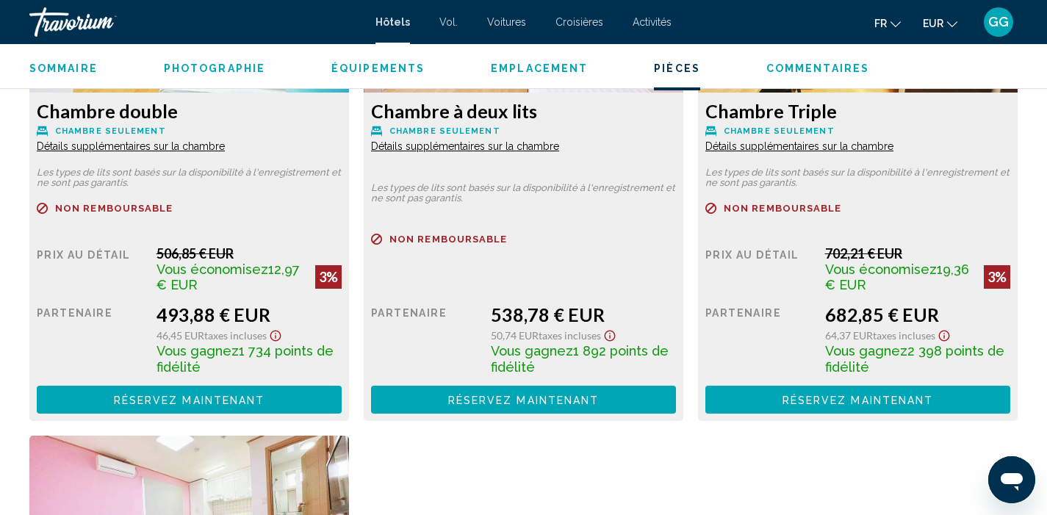
scroll to position [2145, 0]
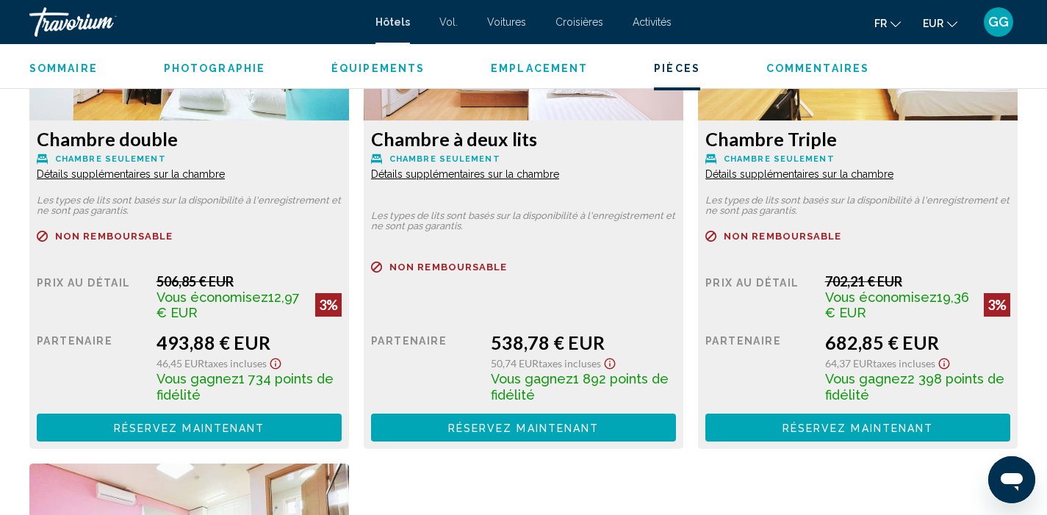
click at [37, 282] on font "Prix au détail" at bounding box center [84, 283] width 94 height 12
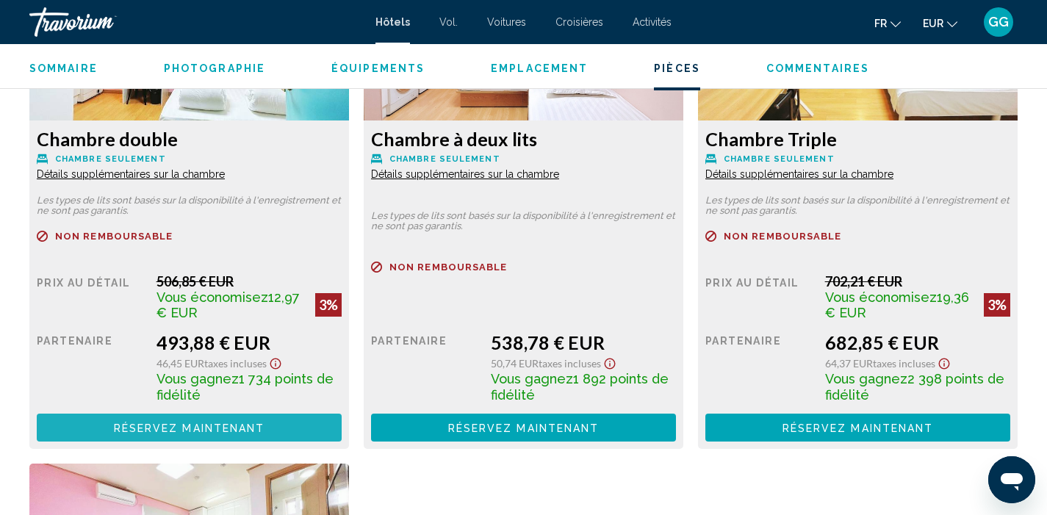
click at [256, 426] on font "Réservez maintenant" at bounding box center [189, 429] width 151 height 12
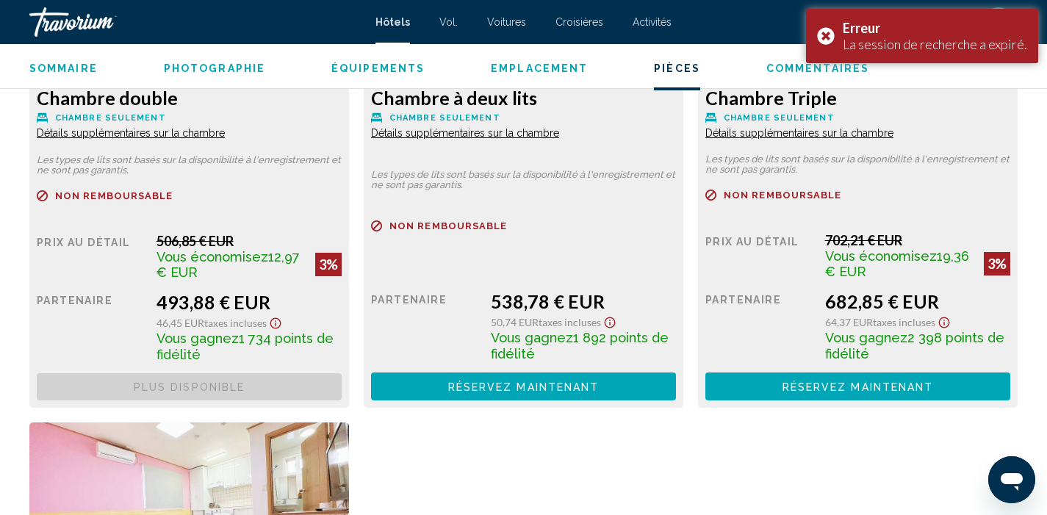
scroll to position [2187, 0]
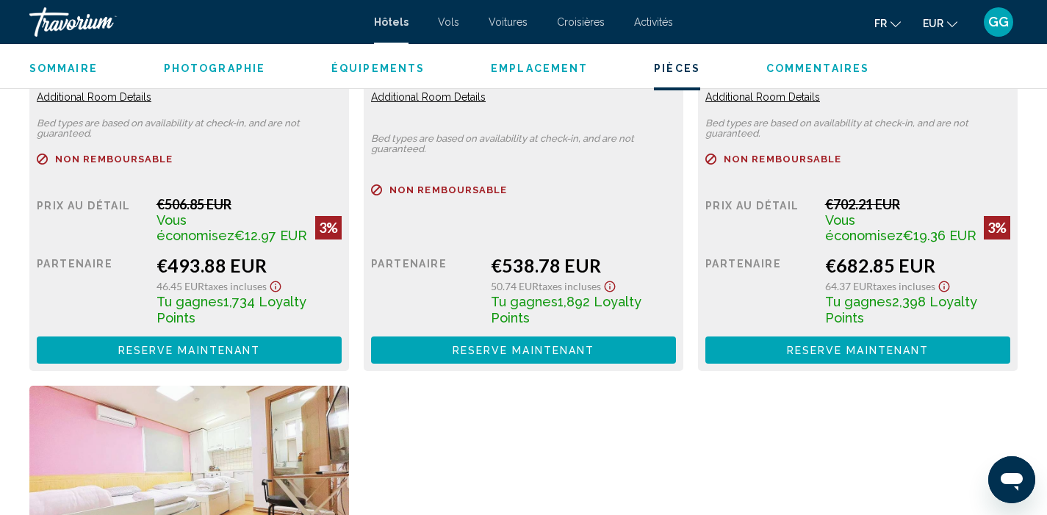
scroll to position [2224, 0]
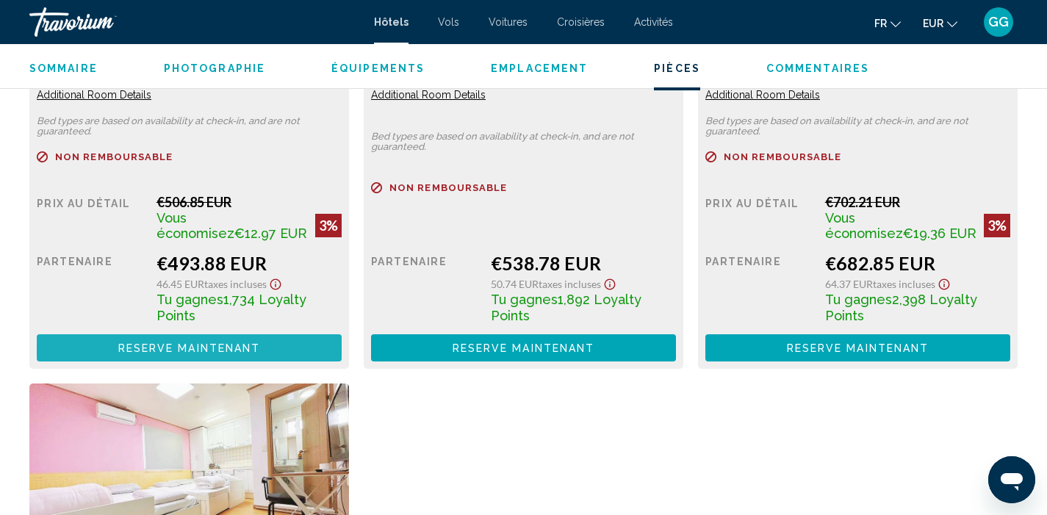
click at [172, 344] on span "Reserve maintenant" at bounding box center [189, 349] width 143 height 12
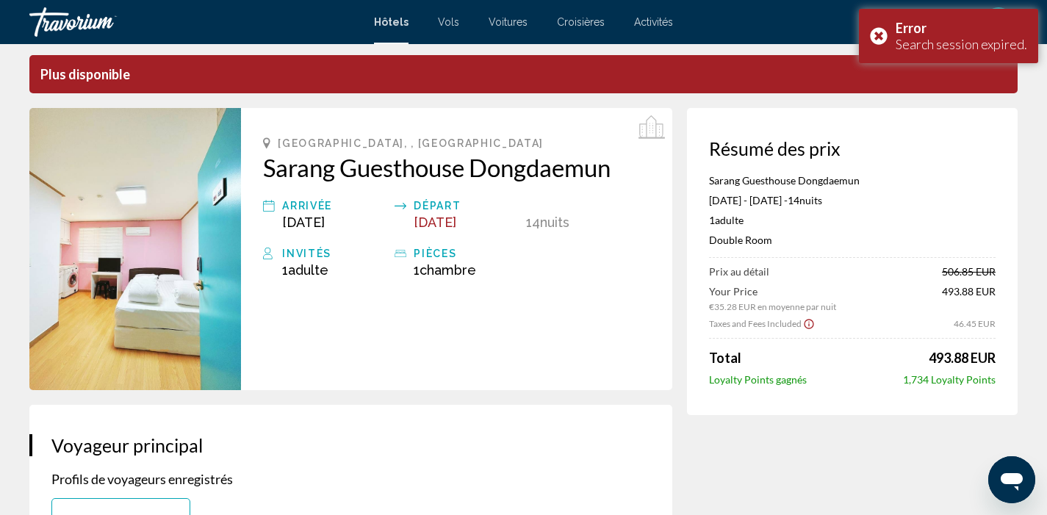
scroll to position [56, 0]
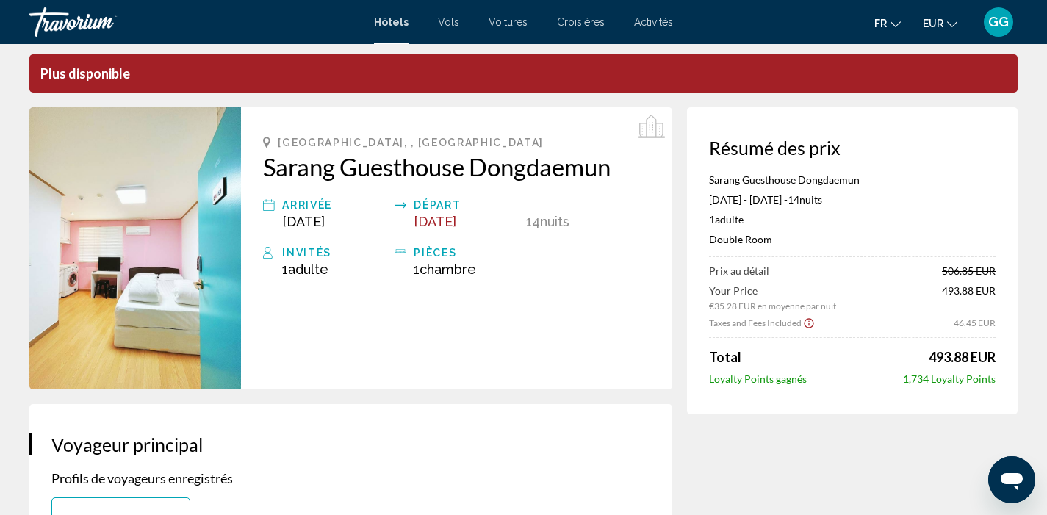
drag, startPoint x: 709, startPoint y: 178, endPoint x: 1010, endPoint y: 375, distance: 359.4
click at [1010, 375] on div "Résumé des prix Sarang Guesthouse Dongdaemun [DATE] - [DATE] - 14 nuit nuits 1 …" at bounding box center [852, 260] width 331 height 307
copy div "Sarang Guesthouse Dongdaemun [DATE] - [DATE] - 14 nuit nuits 1 Adulte Adultes ,…"
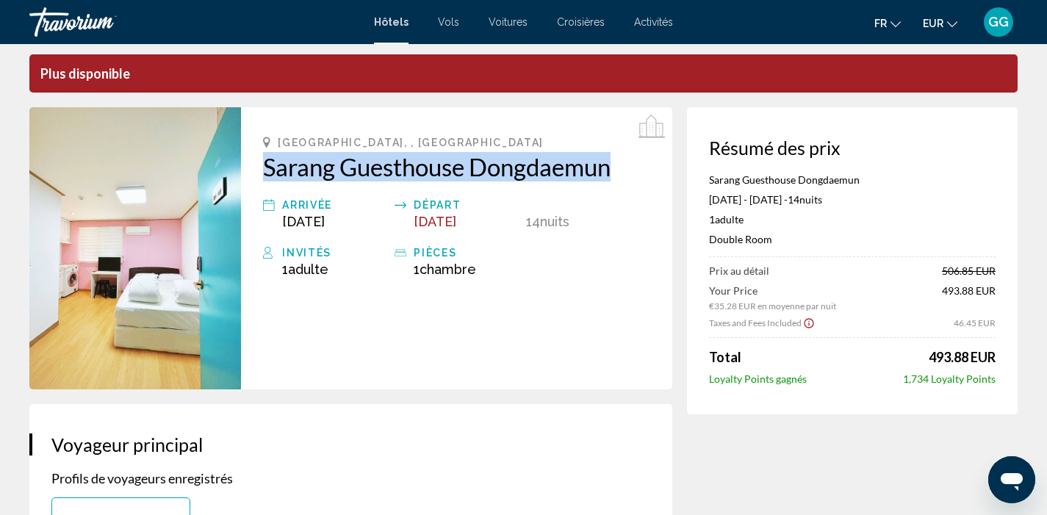
drag, startPoint x: 259, startPoint y: 162, endPoint x: 620, endPoint y: 173, distance: 360.3
click at [620, 173] on div "[GEOGRAPHIC_DATA], , [GEOGRAPHIC_DATA] Sarang Guesthouse [GEOGRAPHIC_DATA] Arri…" at bounding box center [456, 248] width 431 height 282
copy h2 "Sarang Guesthouse Dongdaemun"
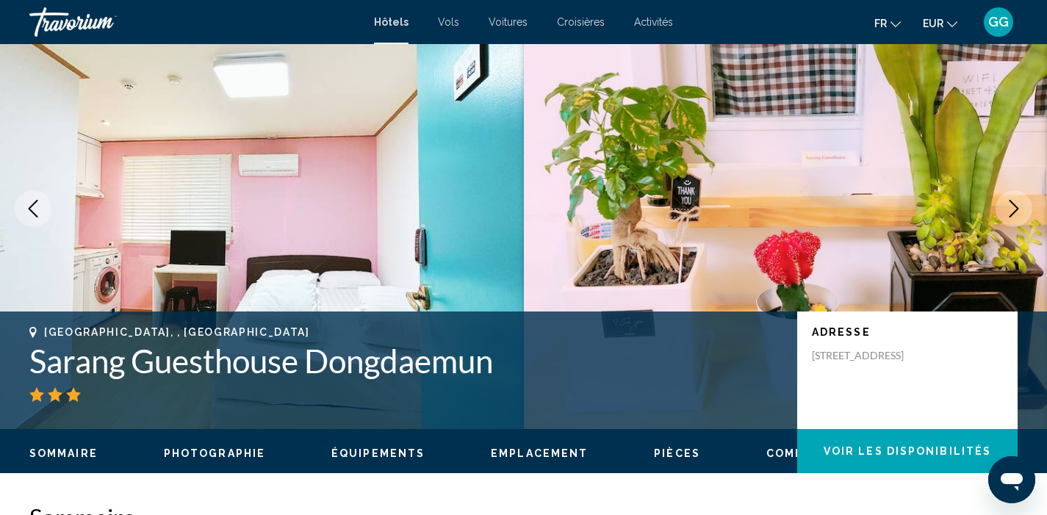
scroll to position [7, 0]
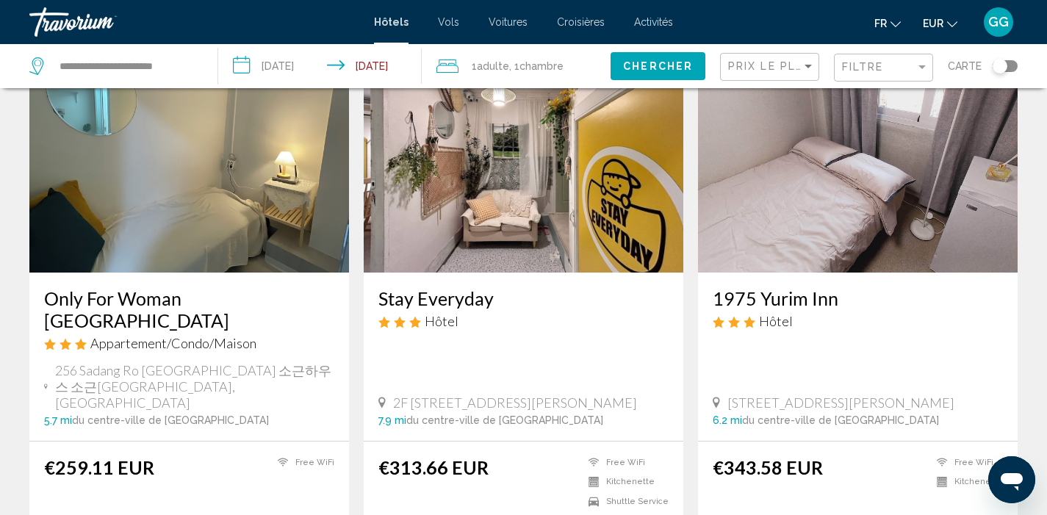
scroll to position [103, 0]
click at [497, 220] on img "Main content" at bounding box center [524, 154] width 320 height 235
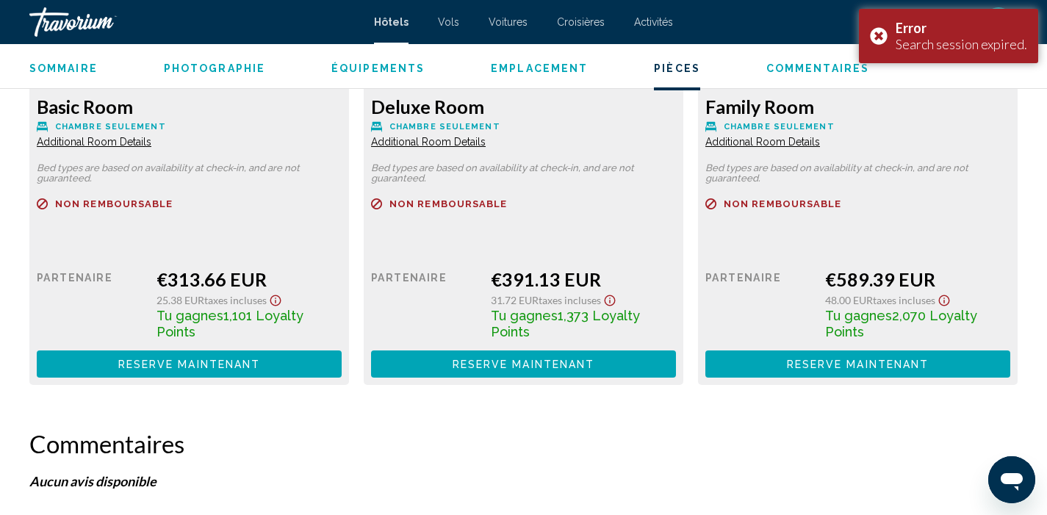
scroll to position [2180, 0]
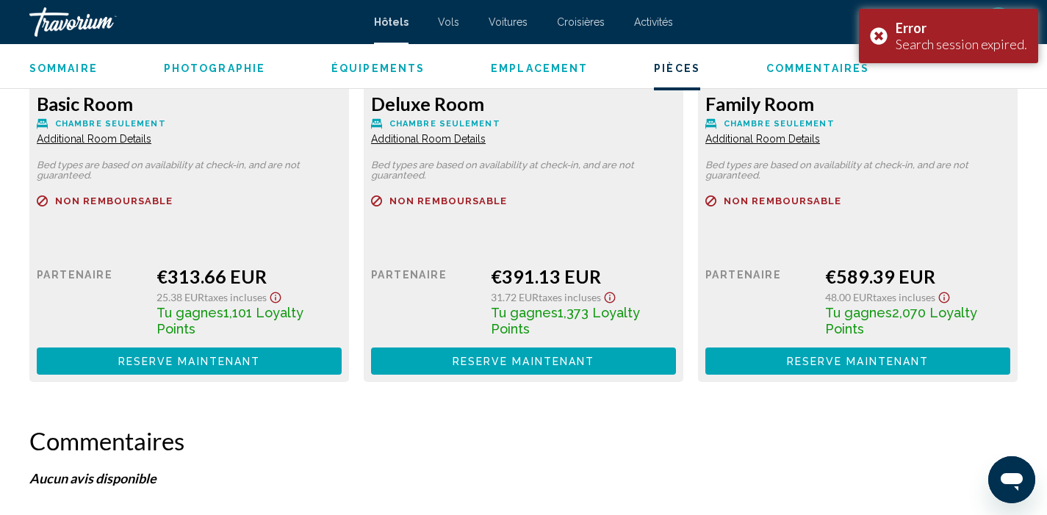
click at [261, 356] on span "Reserve maintenant" at bounding box center [189, 362] width 143 height 12
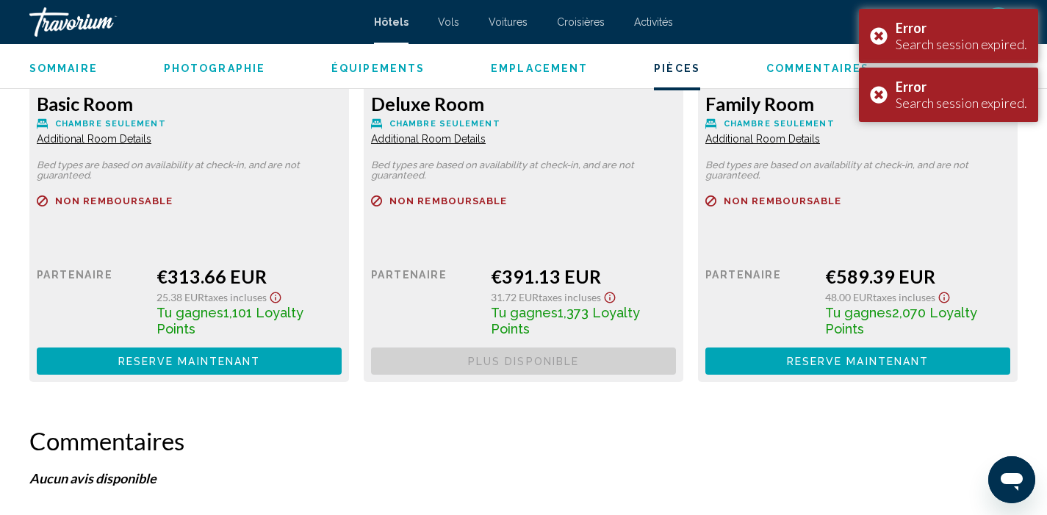
scroll to position [2080, 0]
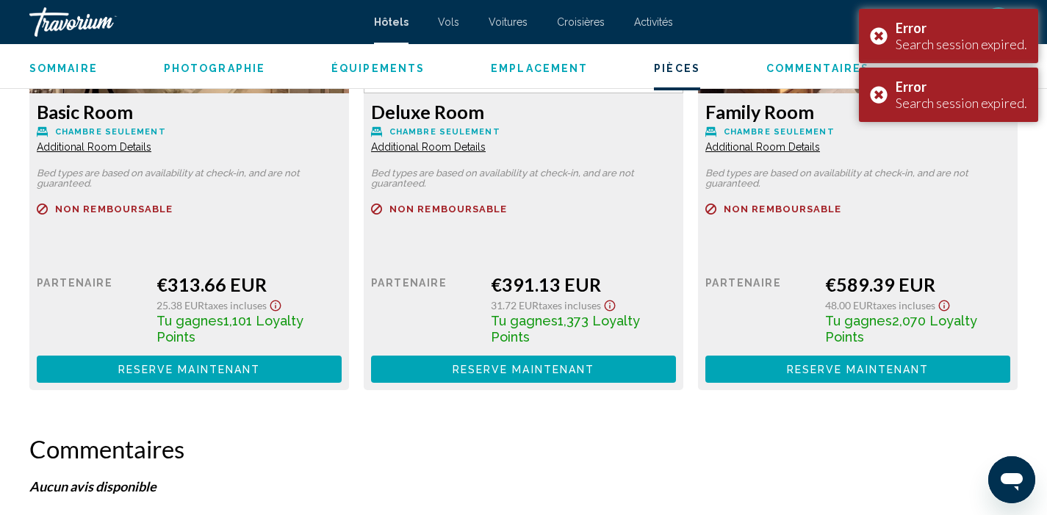
scroll to position [2183, 0]
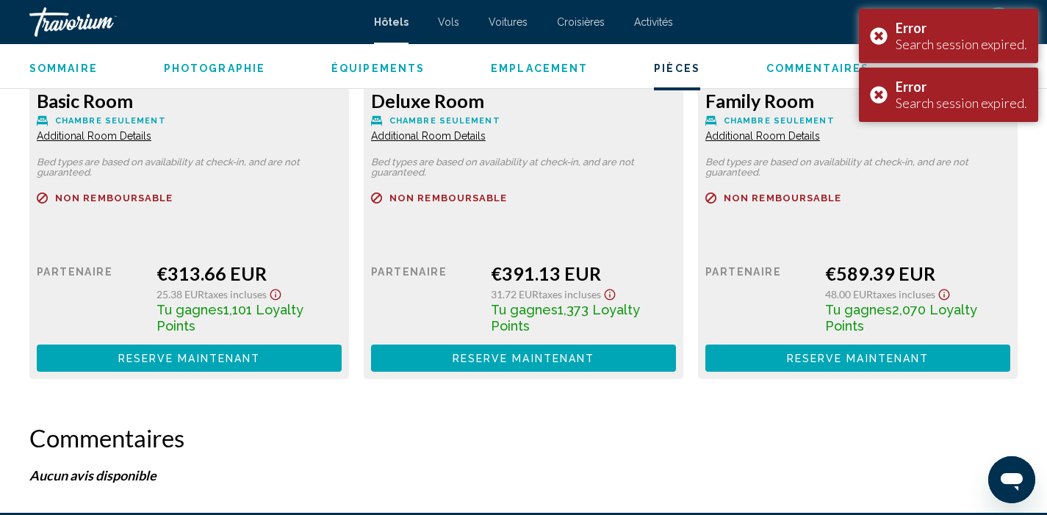
click at [342, 348] on button "Reserve maintenant Plus disponible" at bounding box center [189, 358] width 305 height 27
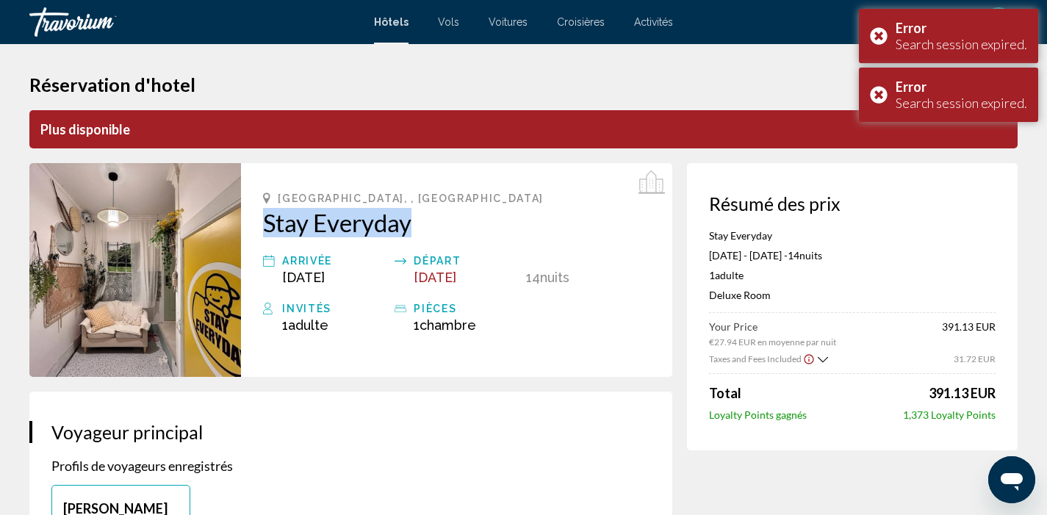
drag, startPoint x: 260, startPoint y: 219, endPoint x: 442, endPoint y: 221, distance: 181.6
click at [442, 221] on div "[GEOGRAPHIC_DATA], , [GEOGRAPHIC_DATA] Stay Everyday Arrivée [DATE] Départ [DAT…" at bounding box center [456, 270] width 431 height 214
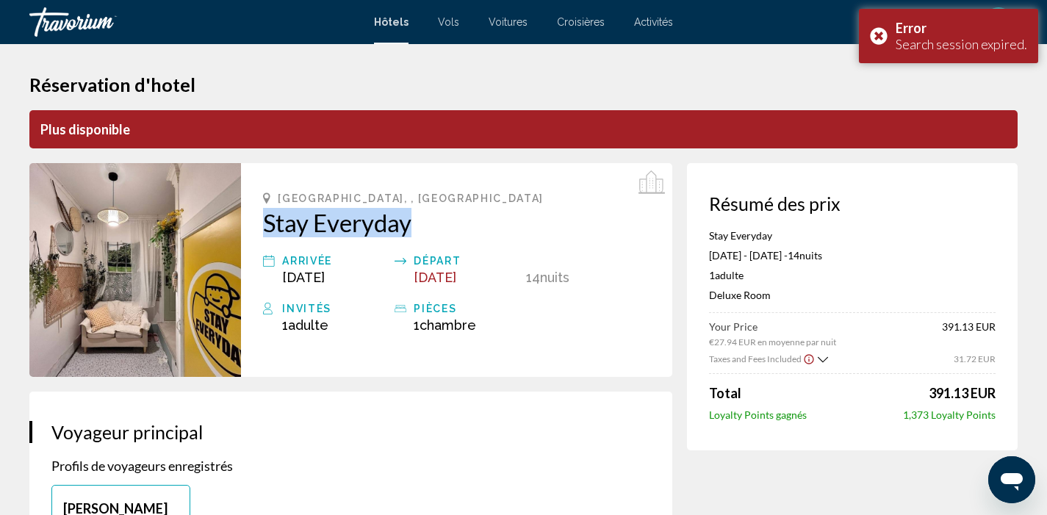
copy h2 "Stay Everyday"
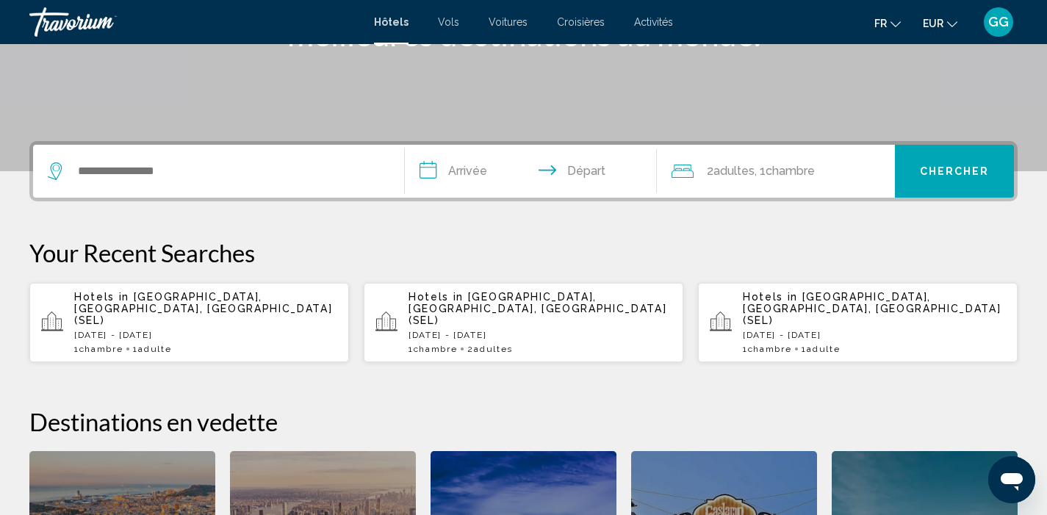
scroll to position [304, 0]
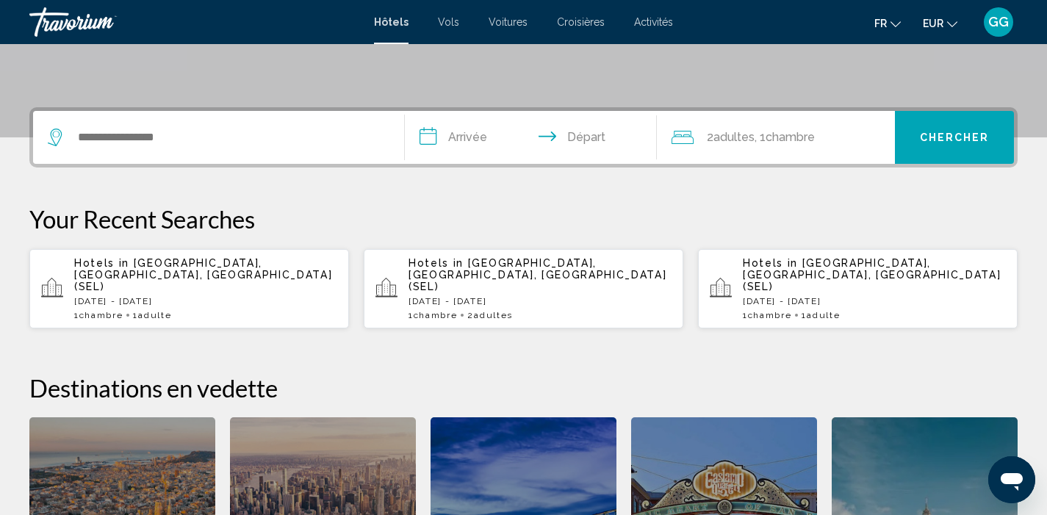
click at [188, 310] on div "1 Chambre pièces 1 Adulte Adultes" at bounding box center [205, 315] width 263 height 10
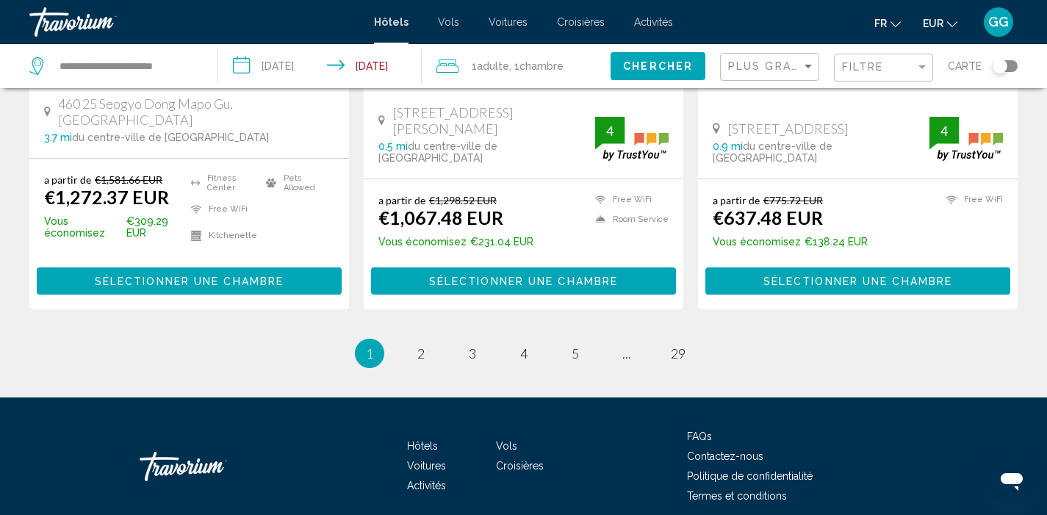
scroll to position [2035, 0]
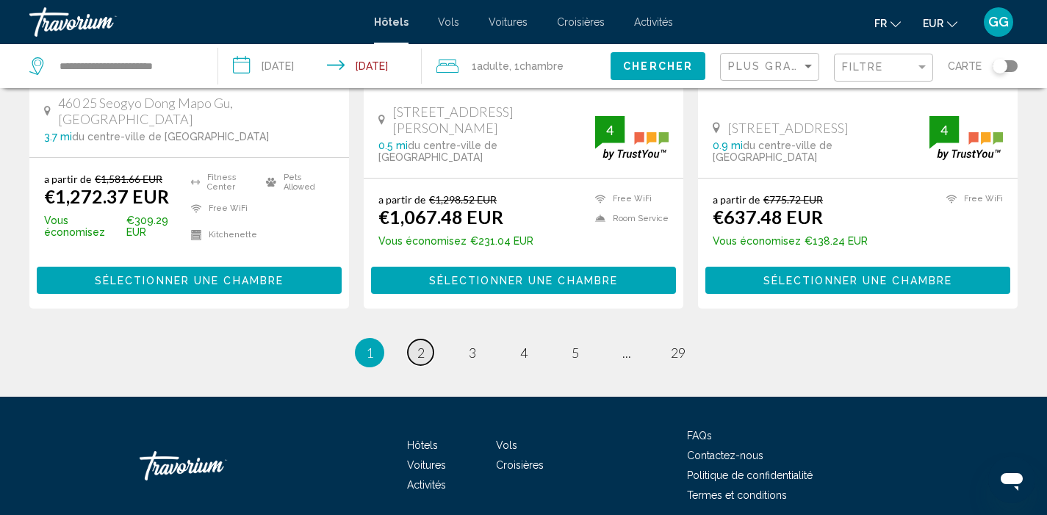
click at [423, 345] on span "2" at bounding box center [420, 353] width 7 height 16
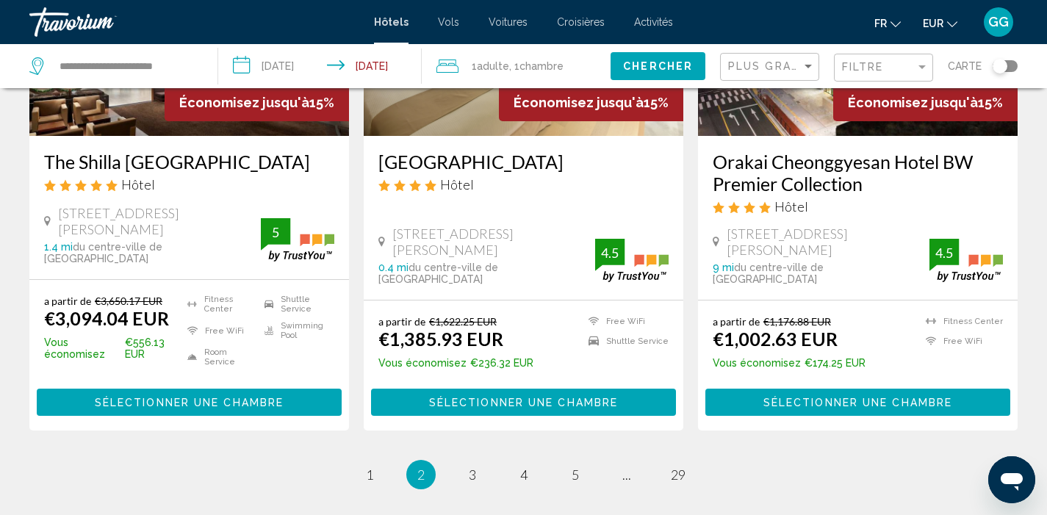
scroll to position [2030, 0]
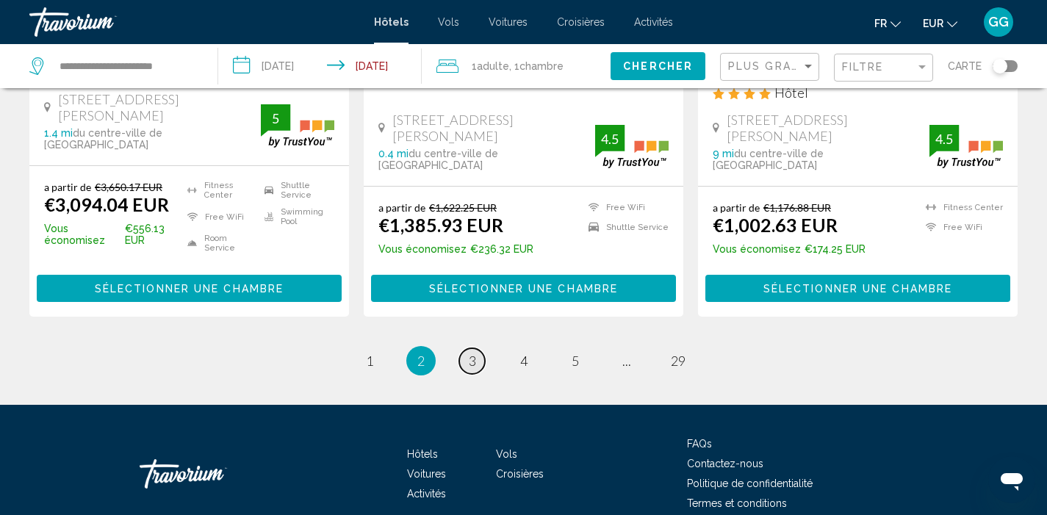
click at [473, 353] on span "3" at bounding box center [472, 361] width 7 height 16
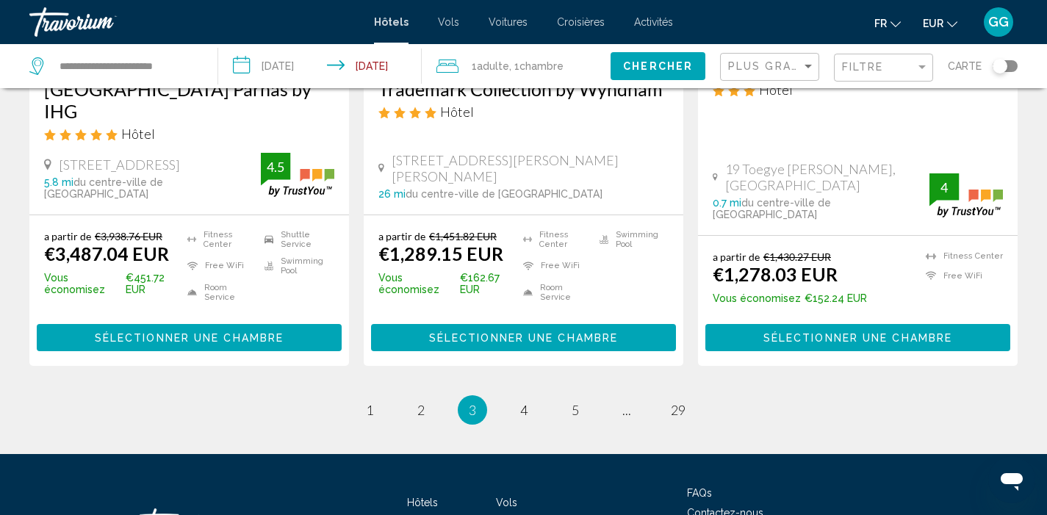
scroll to position [2069, 0]
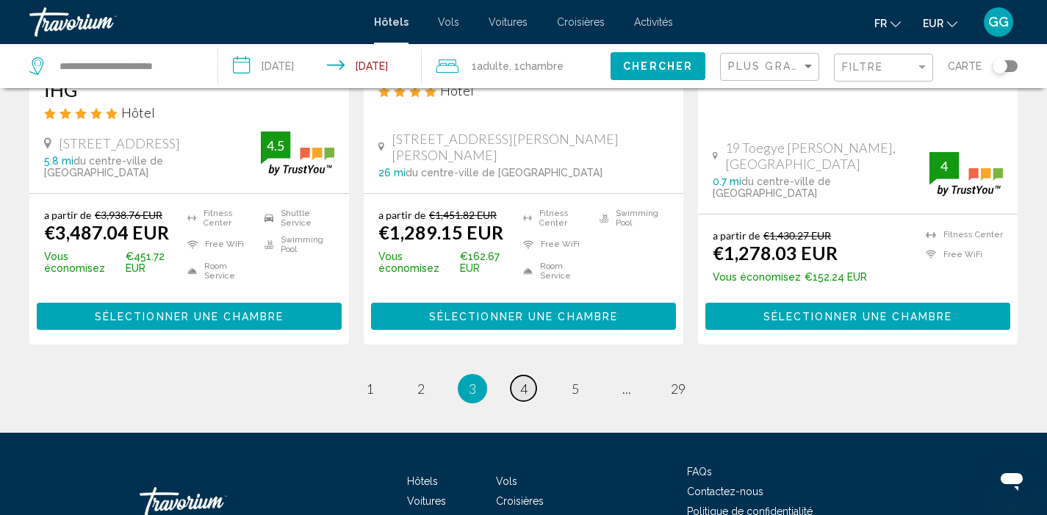
click at [523, 381] on span "4" at bounding box center [523, 389] width 7 height 16
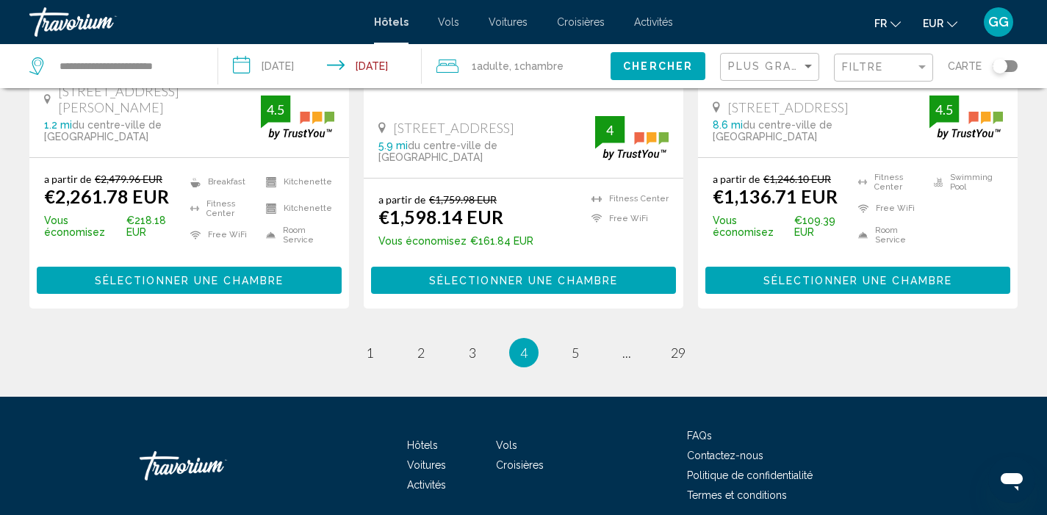
scroll to position [2049, 0]
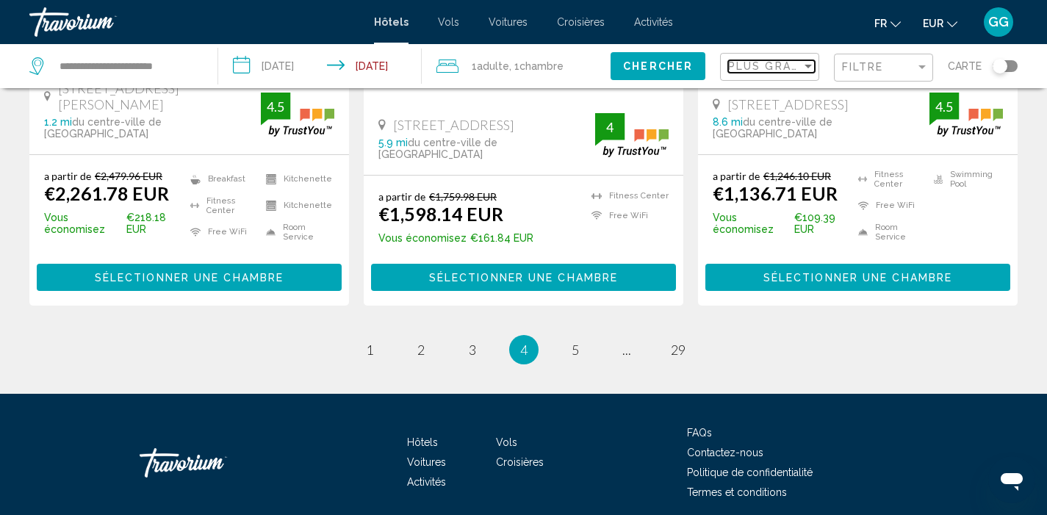
click at [784, 70] on span "Plus grandes économies" at bounding box center [815, 66] width 175 height 12
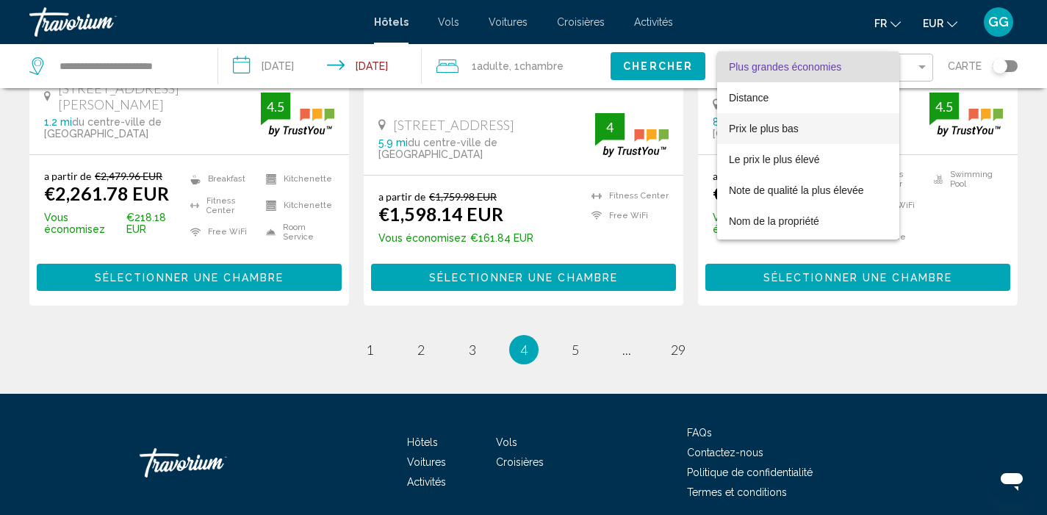
click at [797, 139] on span "Prix le plus bas" at bounding box center [808, 128] width 159 height 31
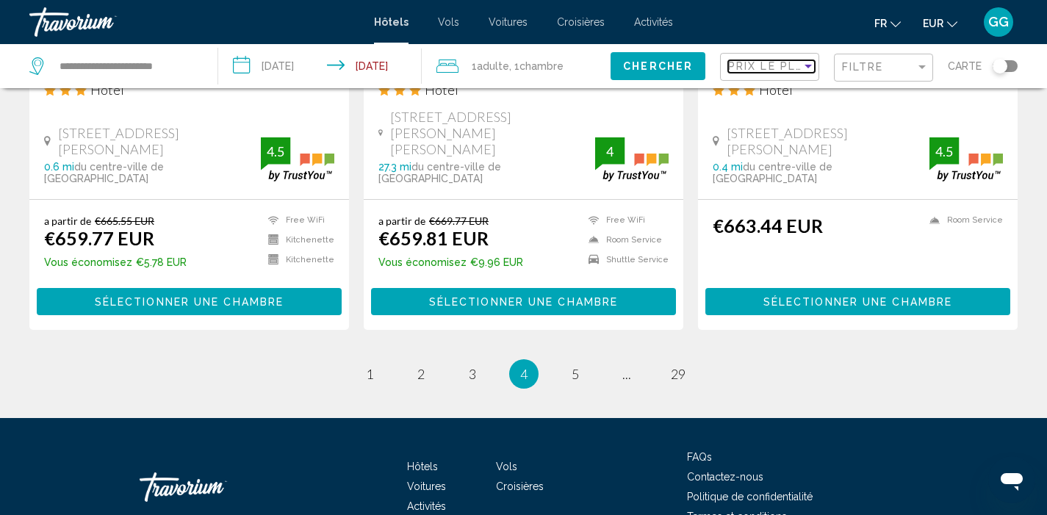
scroll to position [1988, 0]
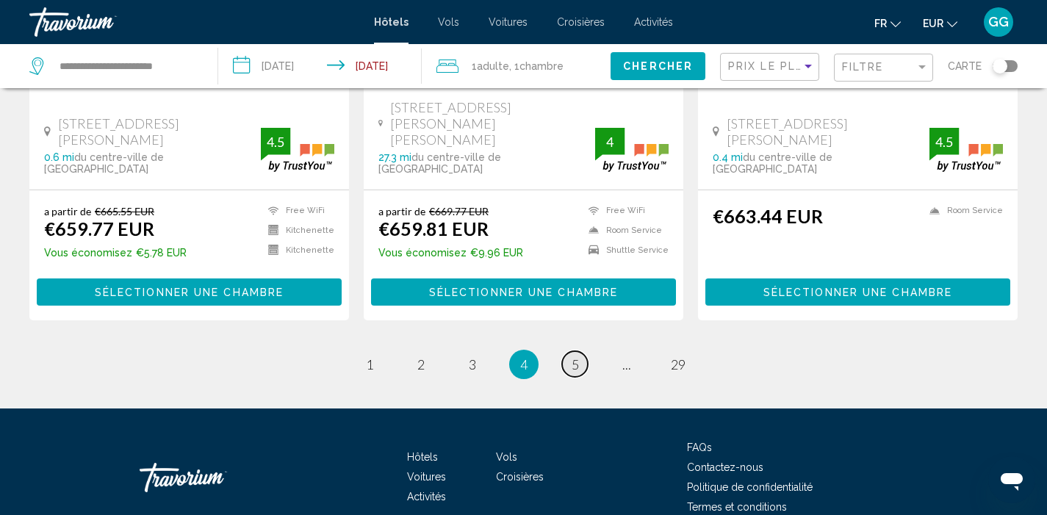
click at [579, 351] on link "page 5" at bounding box center [575, 364] width 26 height 26
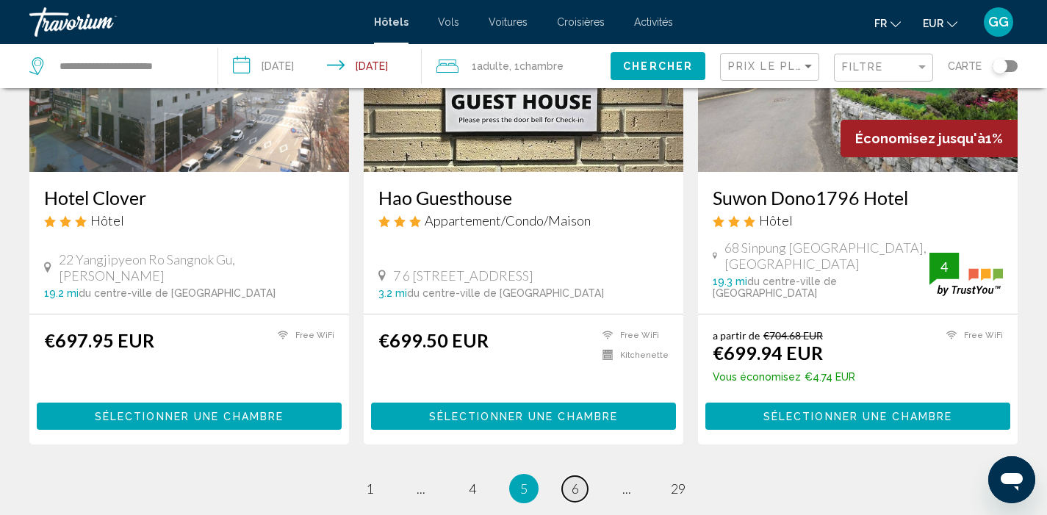
scroll to position [1966, 0]
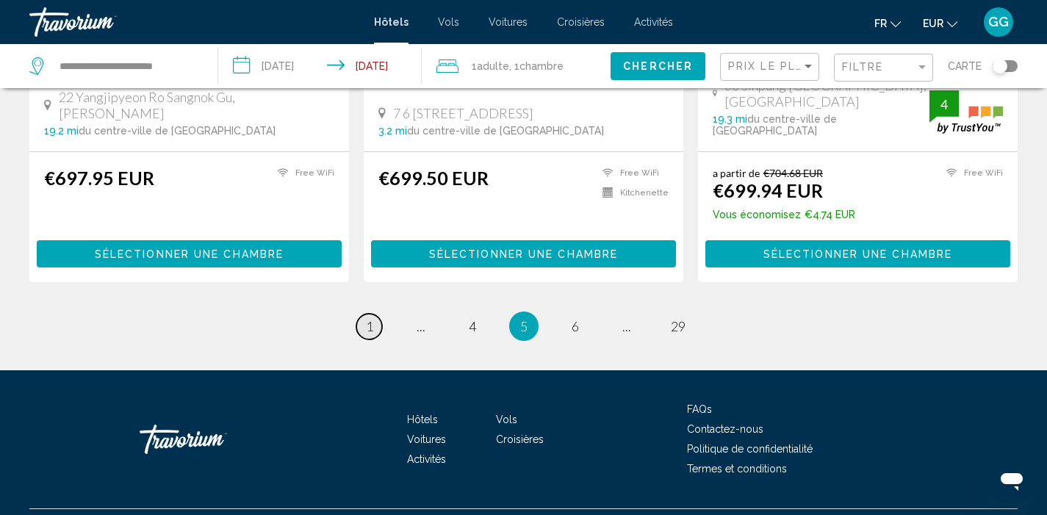
click at [369, 318] on span "1" at bounding box center [369, 326] width 7 height 16
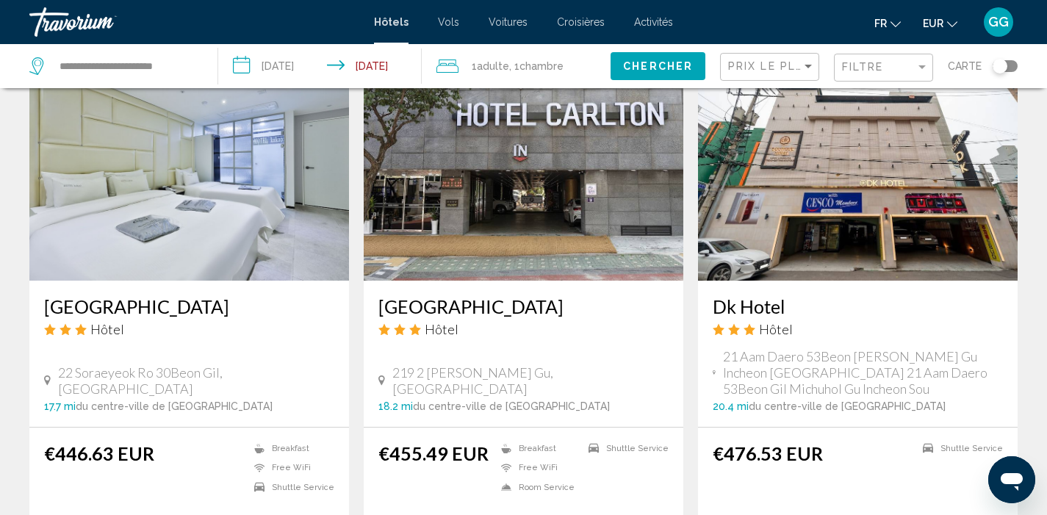
scroll to position [1150, 0]
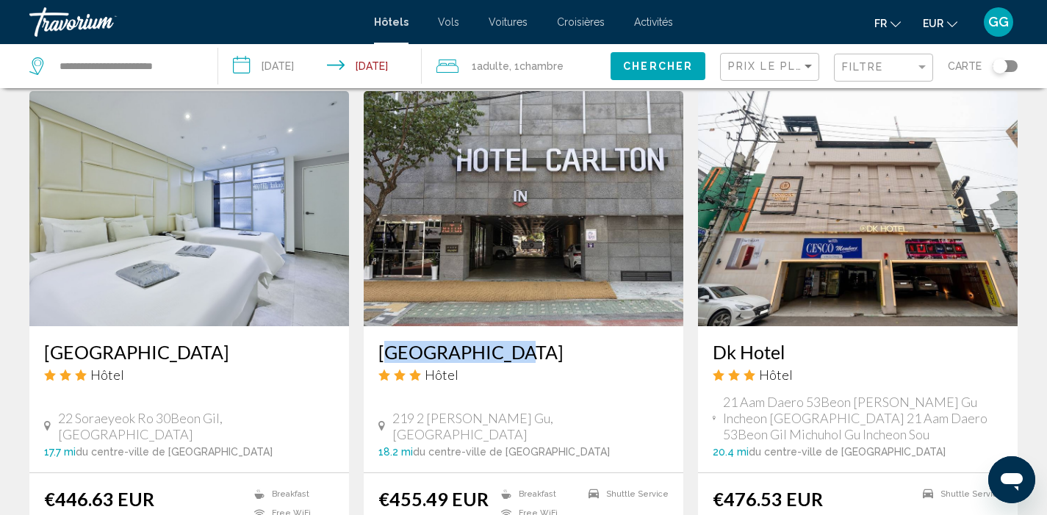
drag, startPoint x: 375, startPoint y: 299, endPoint x: 542, endPoint y: 305, distance: 167.0
click at [542, 326] on div "Carlton Hotel Hôtel 219 2 Juan Dong Michuhol Gu, Incheon 18.2 mi du centre-vill…" at bounding box center [524, 399] width 320 height 146
copy h3 "Carlton Hotel"
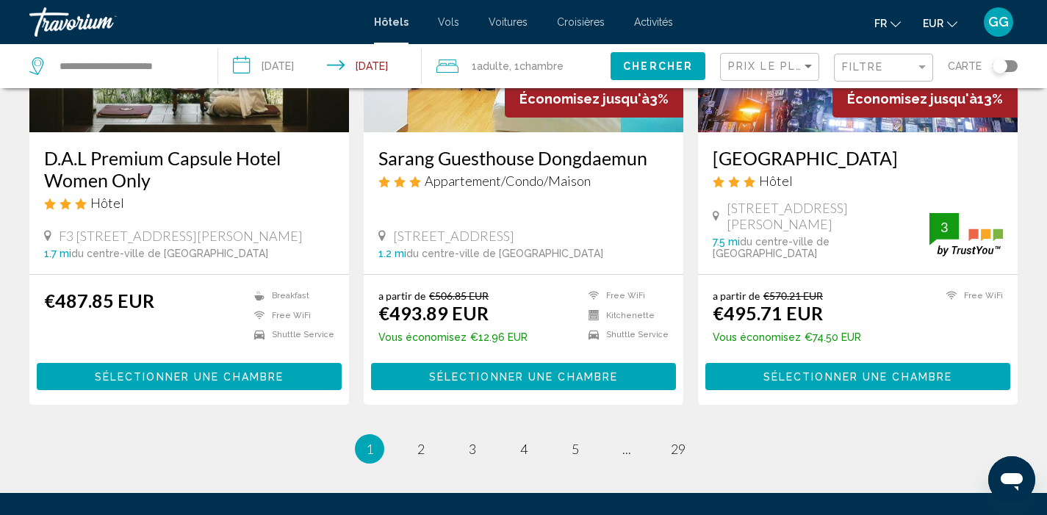
scroll to position [1988, 0]
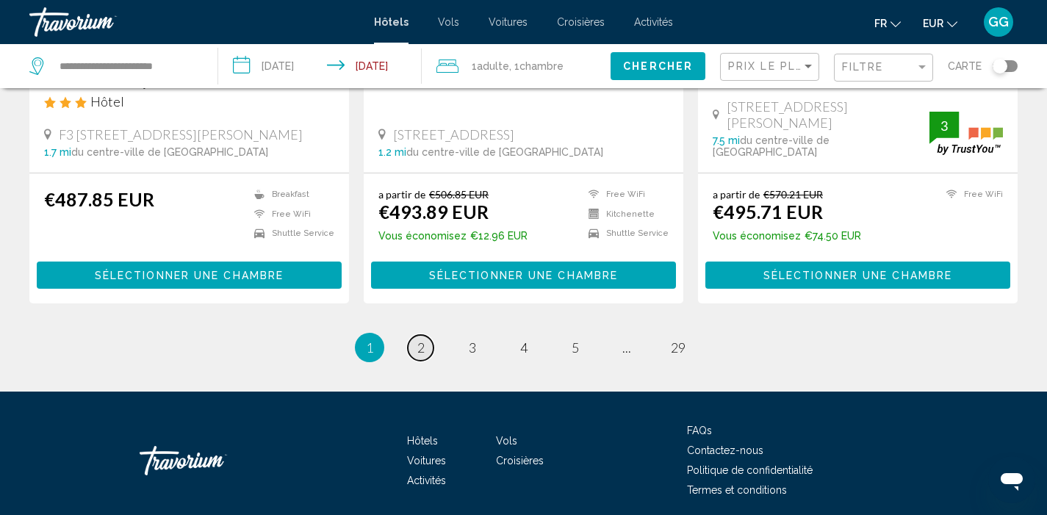
click at [415, 335] on link "page 2" at bounding box center [421, 348] width 26 height 26
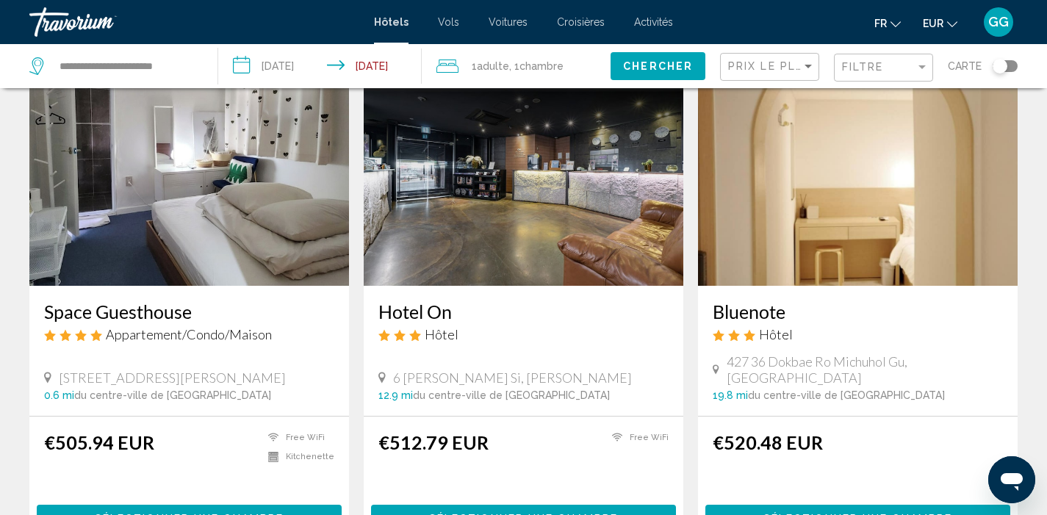
scroll to position [105, 0]
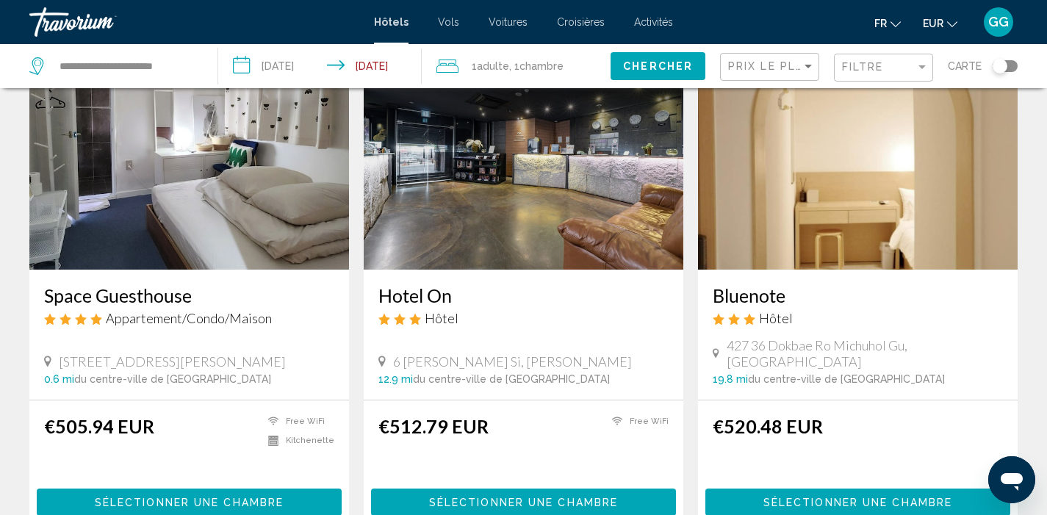
drag, startPoint x: 35, startPoint y: 295, endPoint x: 203, endPoint y: 294, distance: 167.6
click at [203, 294] on div "Space Guesthouse Appartement/Condo/Maison 32 4 Sogong Ro 6 Gil Jung Gu, Seoul 0…" at bounding box center [189, 335] width 320 height 130
copy h3 "Space Guesthouse"
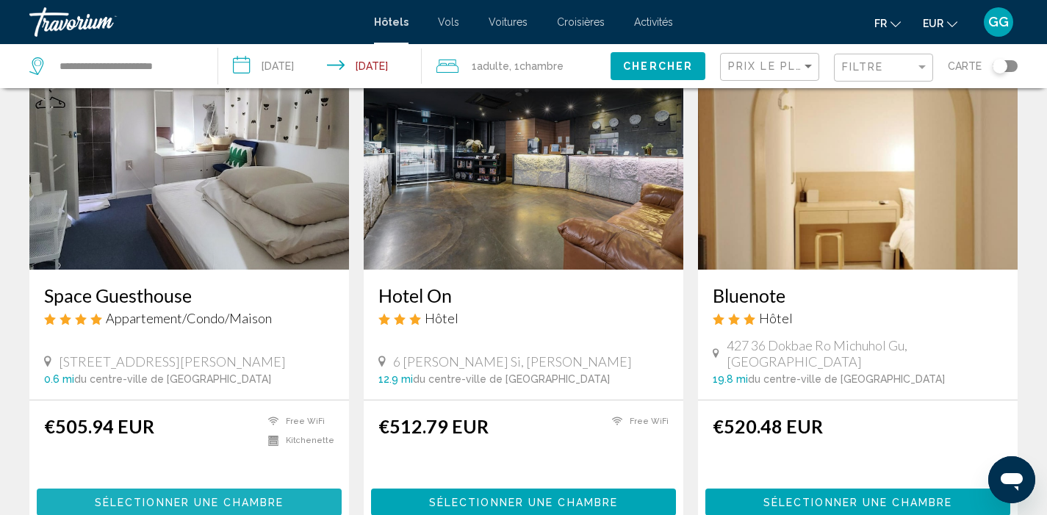
click at [229, 497] on span "Sélectionner une chambre" at bounding box center [189, 503] width 189 height 12
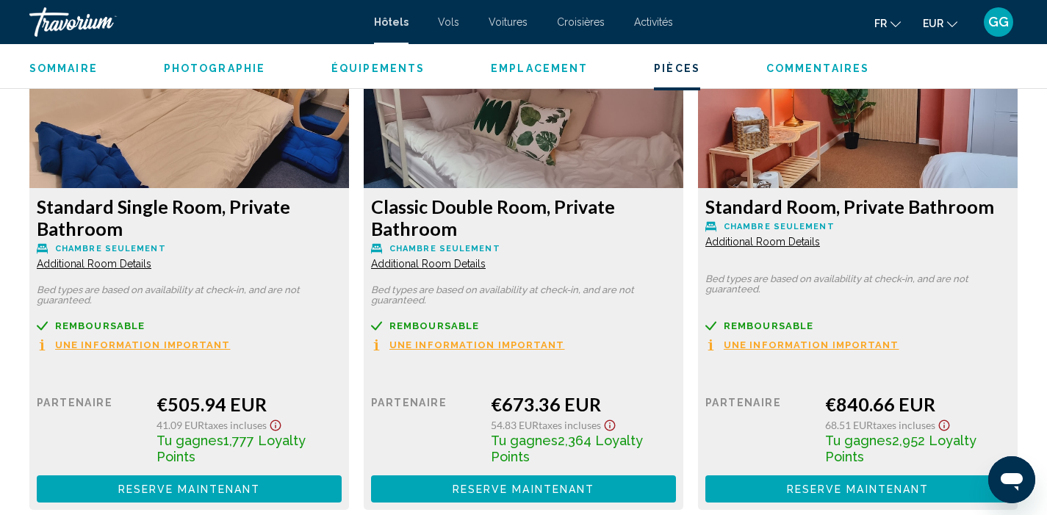
scroll to position [2009, 0]
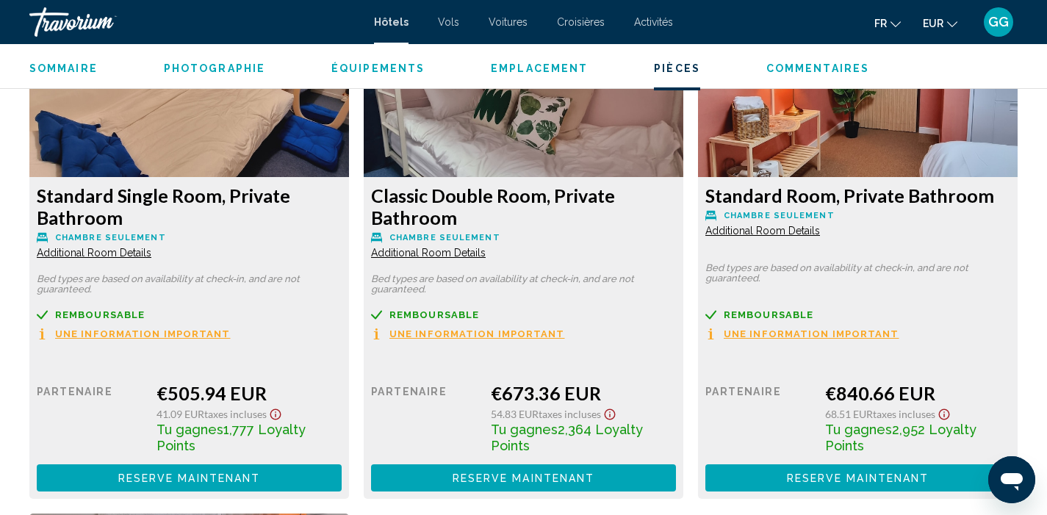
click at [261, 478] on span "Reserve maintenant" at bounding box center [189, 479] width 143 height 12
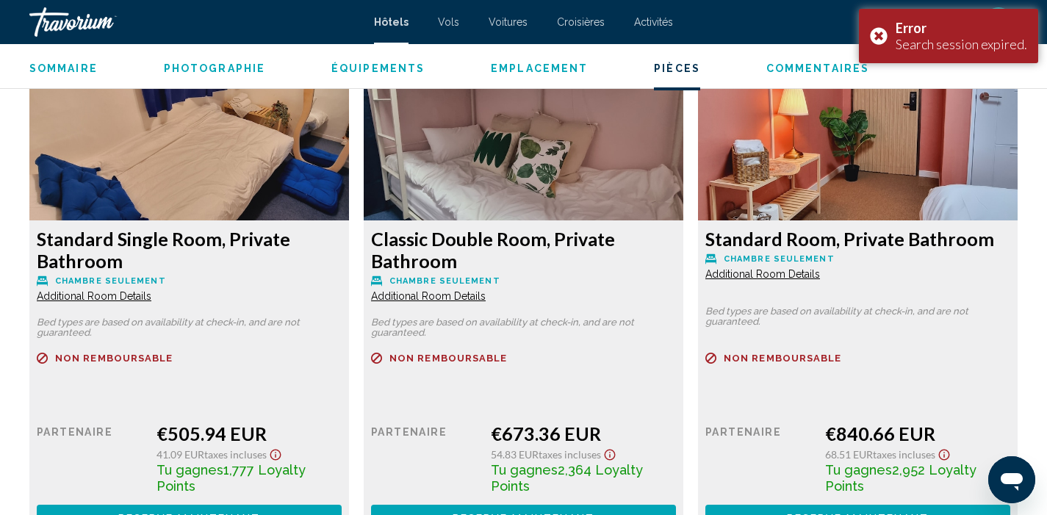
scroll to position [1966, 0]
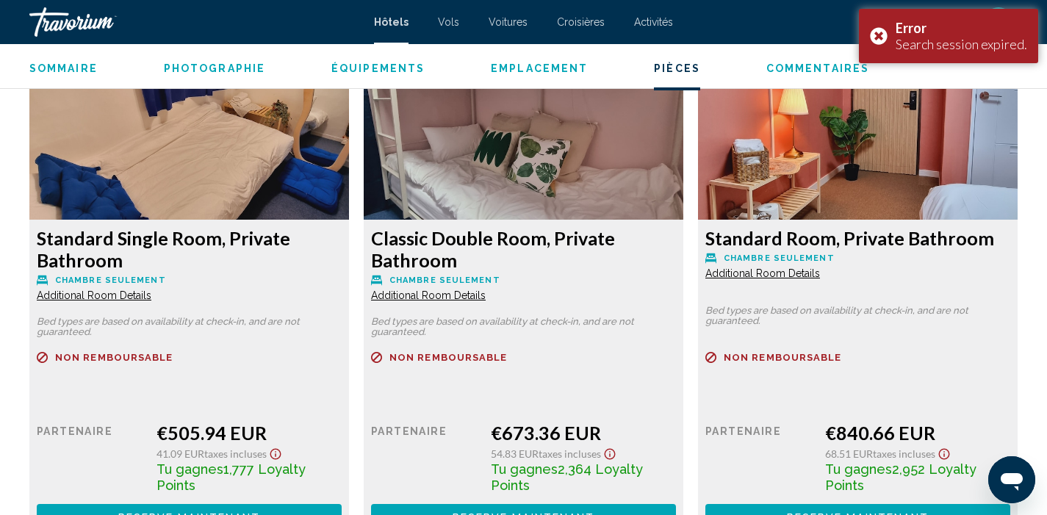
click at [151, 290] on span "Additional Room Details" at bounding box center [94, 296] width 115 height 12
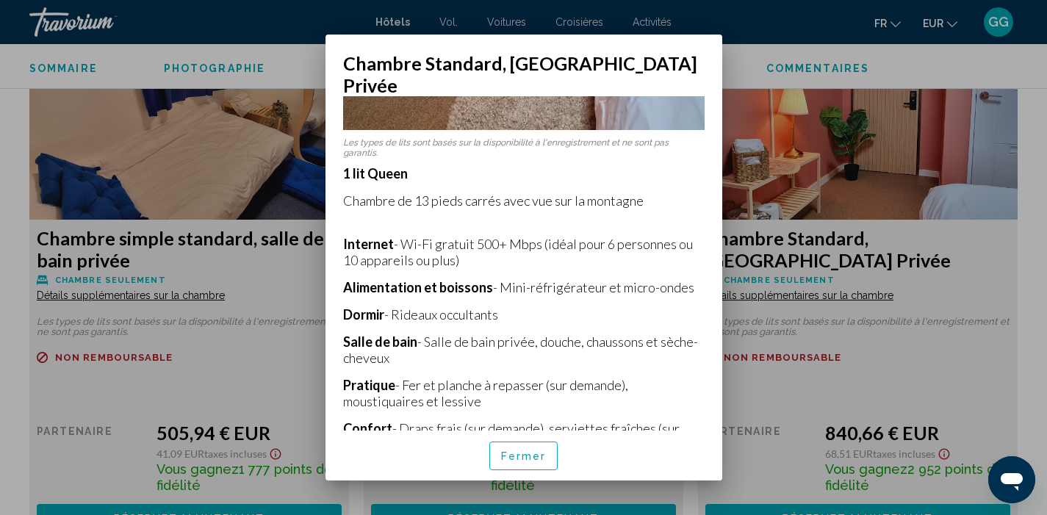
scroll to position [528, 0]
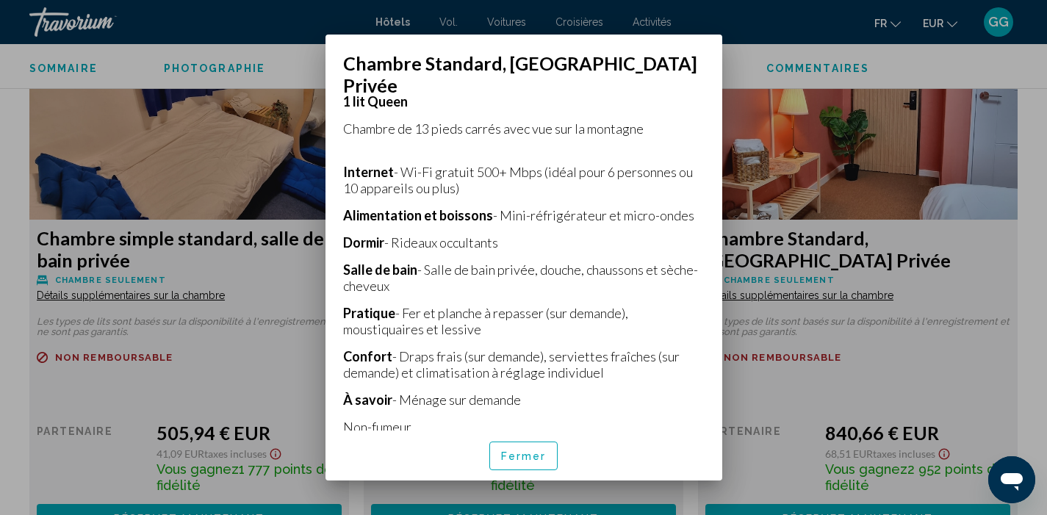
drag, startPoint x: 342, startPoint y: 143, endPoint x: 420, endPoint y: 432, distance: 299.4
click at [420, 432] on div "Chambre Standard, Salle de Bain Privée Les types de lits sont basés sur la disp…" at bounding box center [524, 266] width 362 height 429
copy div "1 lit Queen Chambre de 13 pieds carrés avec vue sur la montagne Internet - Wi-F…"
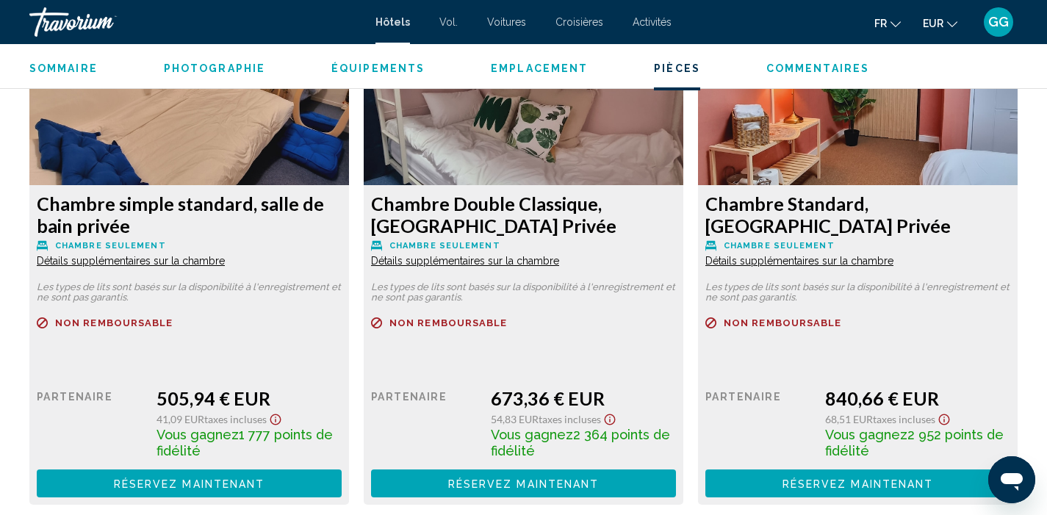
scroll to position [1984, 0]
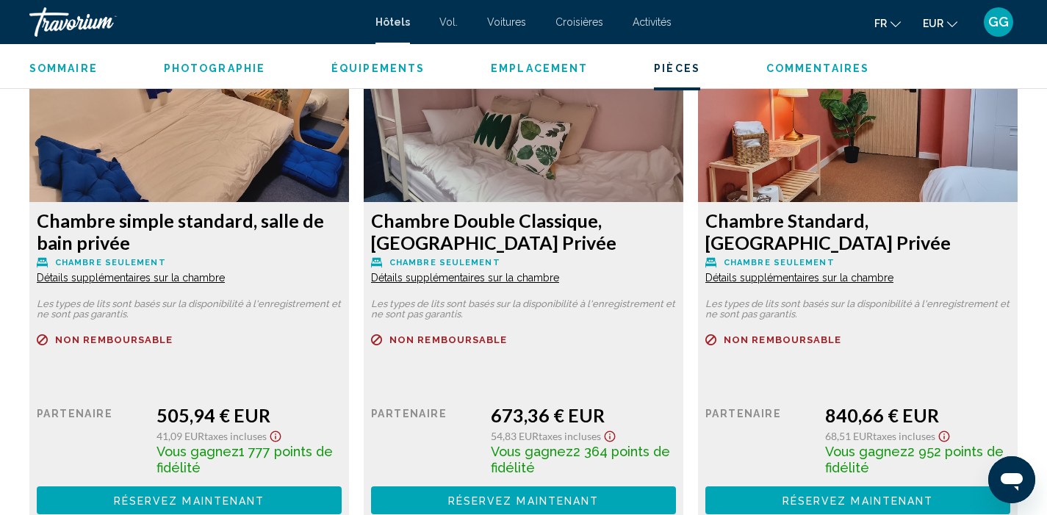
drag, startPoint x: 712, startPoint y: 224, endPoint x: 810, endPoint y: 234, distance: 99.0
click at [342, 234] on h3 "Chambre Standard, [GEOGRAPHIC_DATA] Privée" at bounding box center [189, 231] width 305 height 44
drag, startPoint x: 761, startPoint y: 244, endPoint x: 707, endPoint y: 222, distance: 58.0
click at [342, 222] on h3 "Chambre Standard, [GEOGRAPHIC_DATA] Privée" at bounding box center [189, 231] width 305 height 44
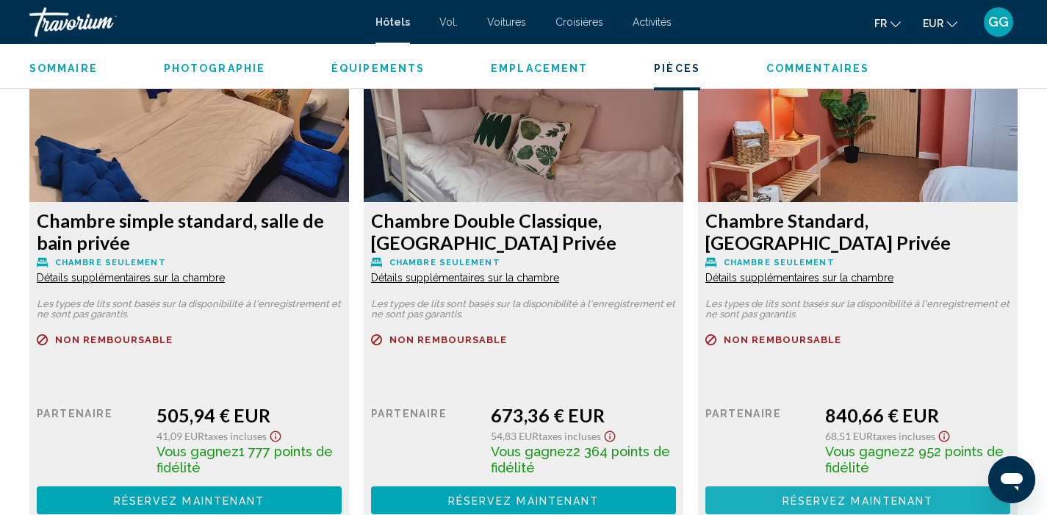
click at [793, 495] on font "Réservez maintenant" at bounding box center [858, 501] width 151 height 12
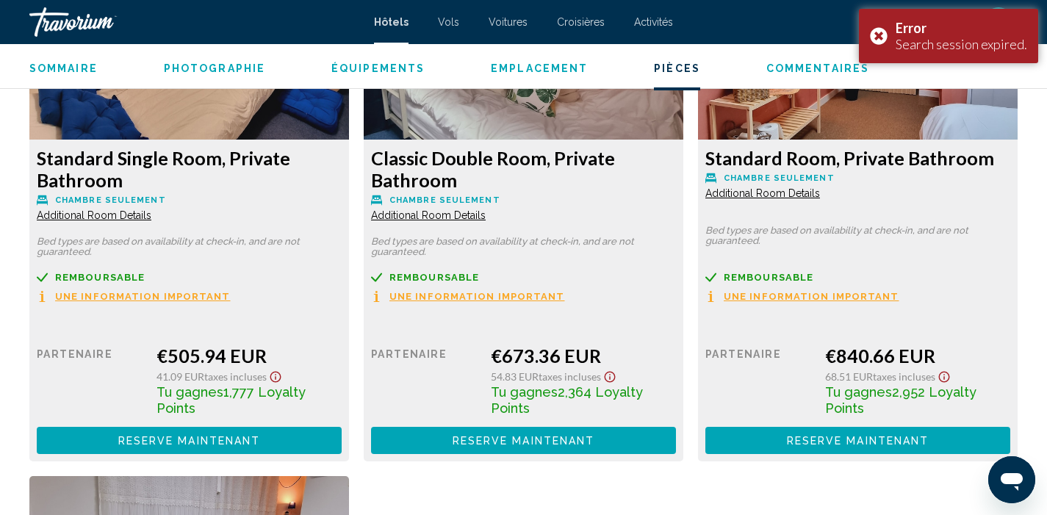
scroll to position [2015, 0]
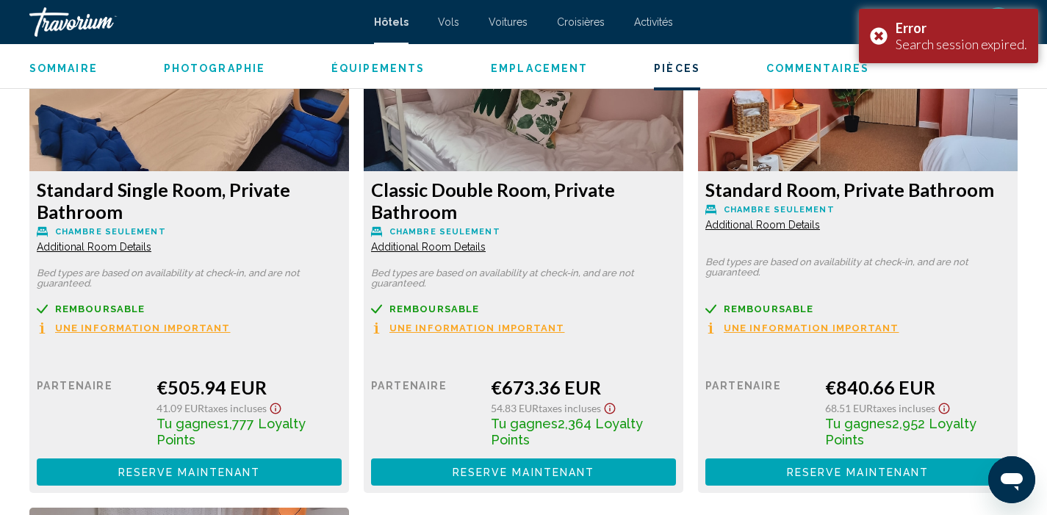
click at [342, 465] on button "Reserve maintenant Plus disponible" at bounding box center [189, 472] width 305 height 27
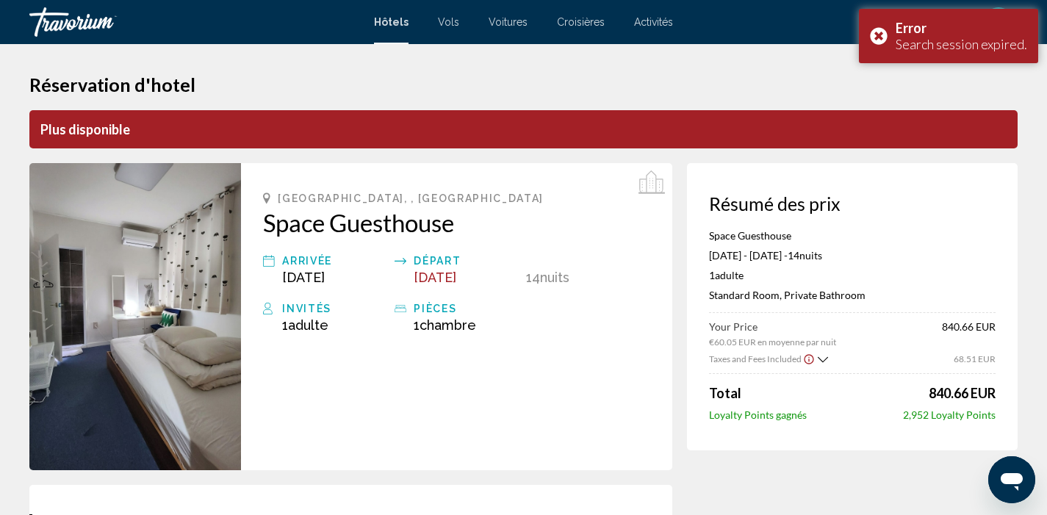
click at [825, 356] on icon "Show Taxes and Fees breakdown" at bounding box center [823, 360] width 10 height 12
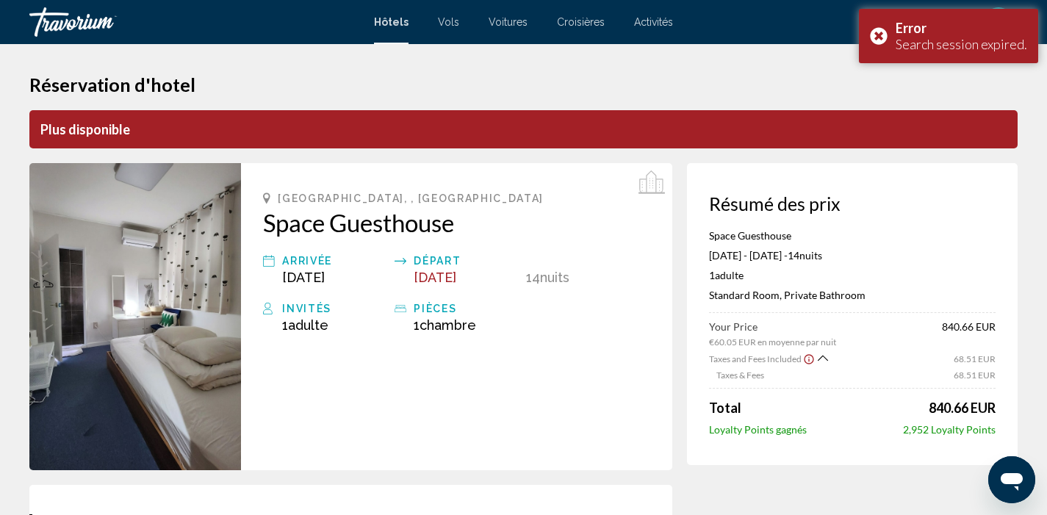
click at [825, 356] on icon "Show Taxes and Fees breakdown" at bounding box center [823, 358] width 10 height 12
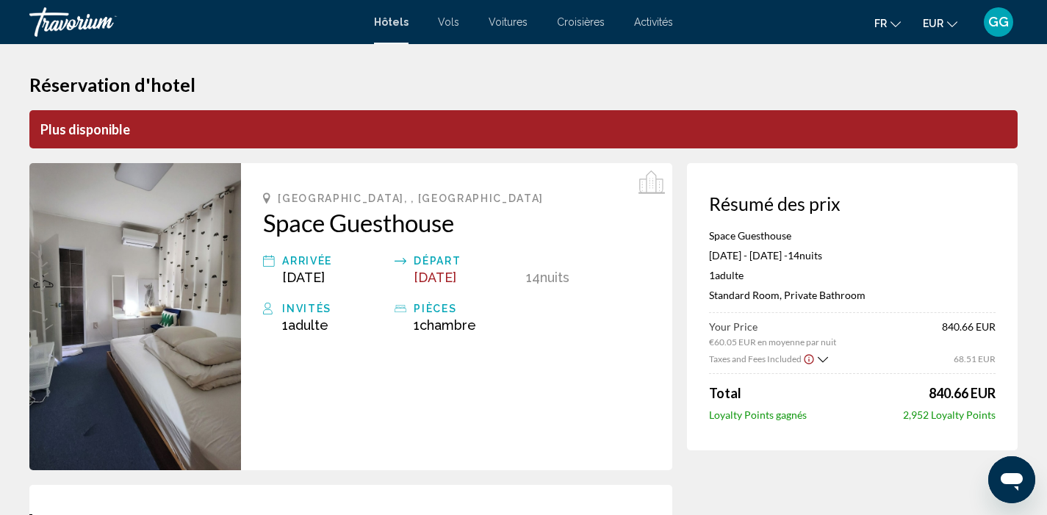
drag, startPoint x: 710, startPoint y: 201, endPoint x: 999, endPoint y: 412, distance: 357.3
click at [999, 412] on div "Résumé des prix Space Guesthouse [DATE] - [DATE] - 14 nuit nuits 1 Adulte Adult…" at bounding box center [852, 306] width 331 height 287
copy app-price-summary-new "Résumé des prix Space Guesthouse [DATE] - [DATE] - 14 nuit nuits 1 Adulte Adult…"
